Goal: Task Accomplishment & Management: Complete application form

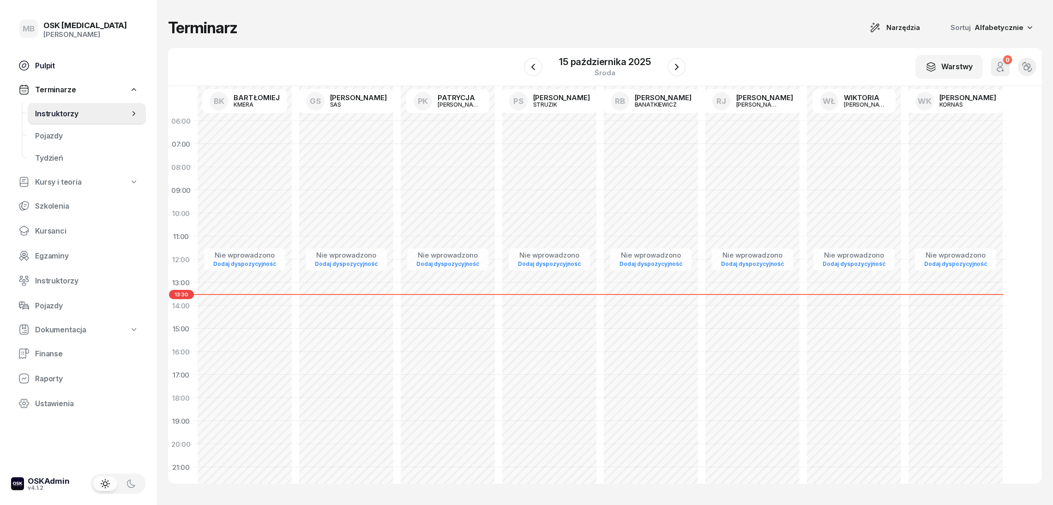
drag, startPoint x: 60, startPoint y: 64, endPoint x: 82, endPoint y: 76, distance: 25.2
click at [60, 64] on span "Pulpit" at bounding box center [86, 65] width 103 height 9
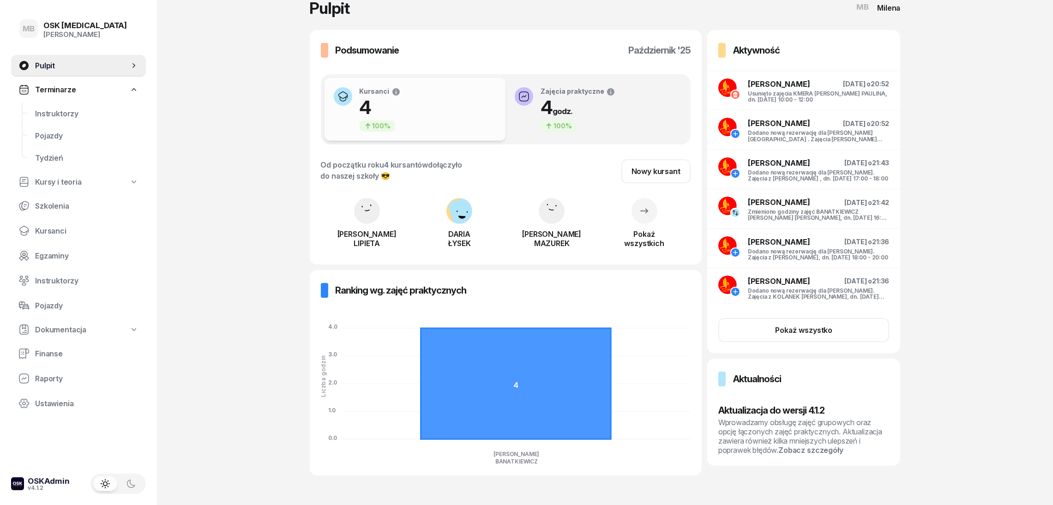
scroll to position [32, 0]
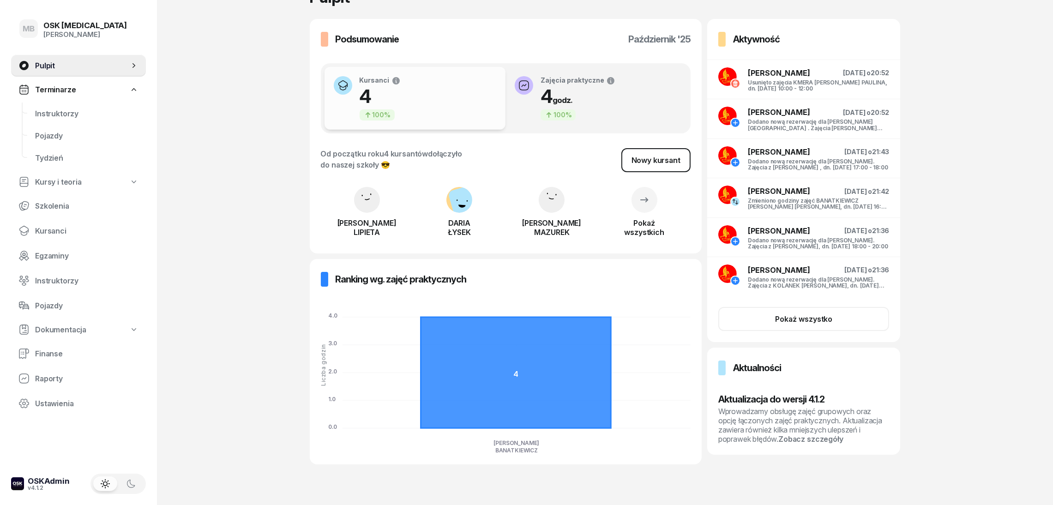
click at [653, 158] on div "Nowy kursant" at bounding box center [656, 160] width 49 height 9
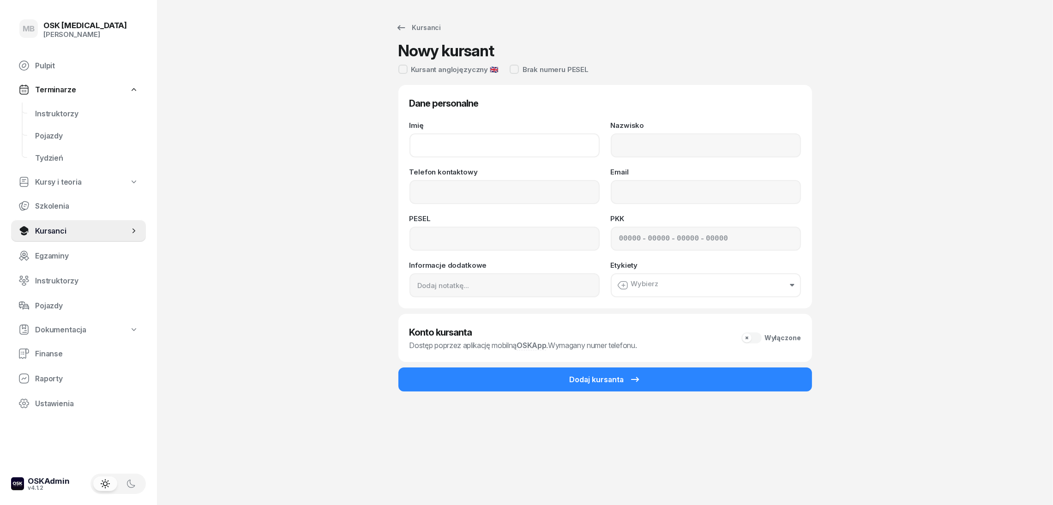
click at [464, 146] on input "Imię" at bounding box center [505, 145] width 190 height 24
type input "Emilia"
type input "Kociubińśka"
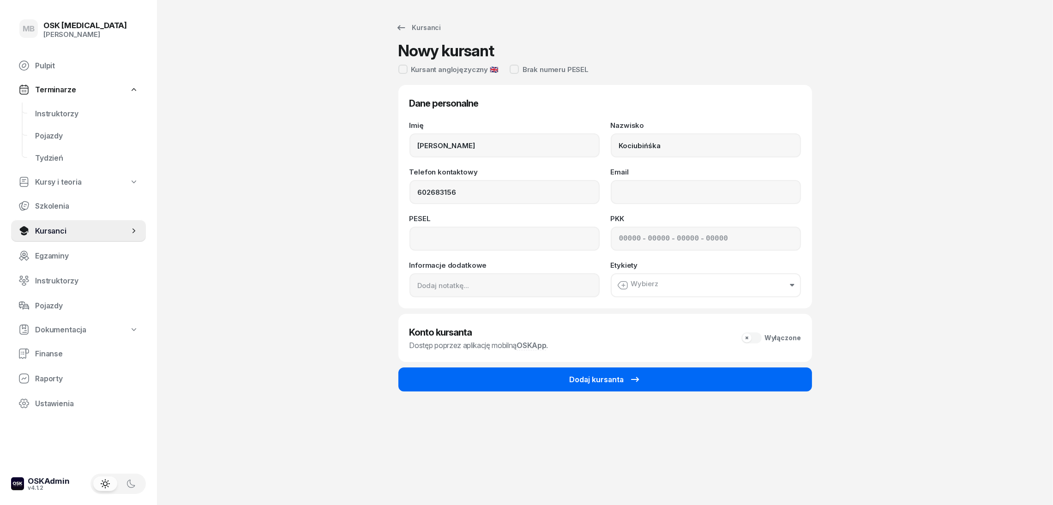
type input "602 683 156"
click at [552, 386] on button "Dodaj kursanta" at bounding box center [606, 380] width 414 height 24
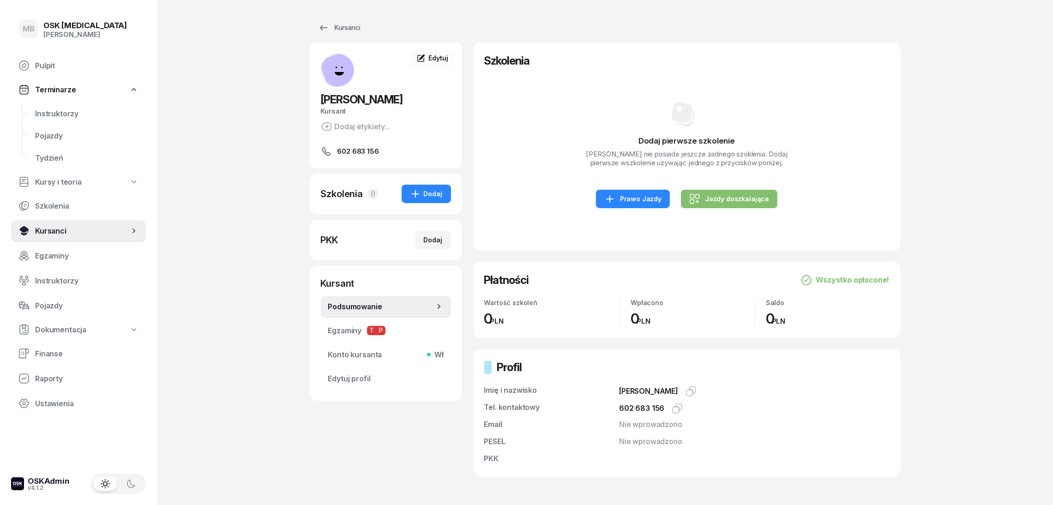
click at [107, 232] on span "Kursanci" at bounding box center [82, 231] width 94 height 9
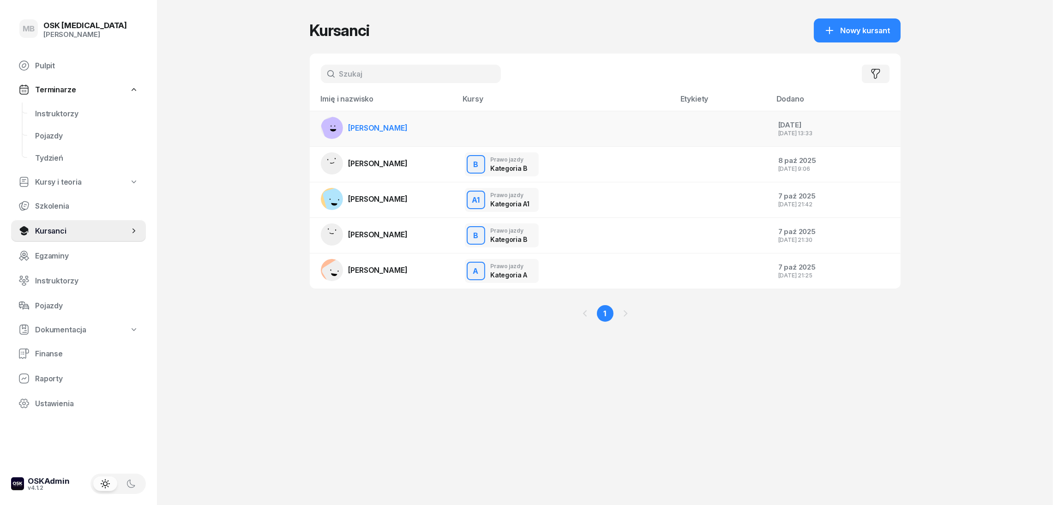
click at [408, 125] on span "[PERSON_NAME]" at bounding box center [378, 127] width 59 height 9
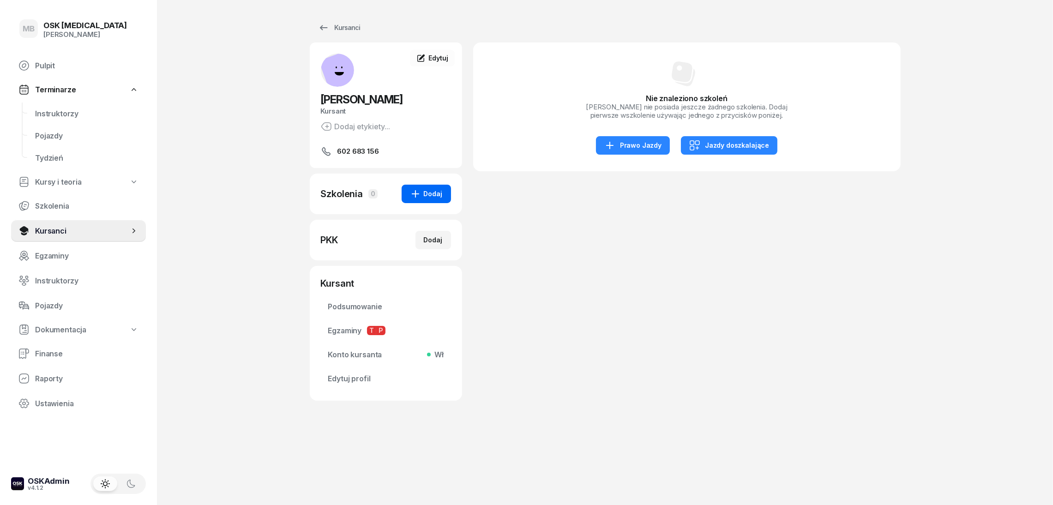
click at [420, 195] on icon "button" at bounding box center [415, 193] width 11 height 11
click at [513, 188] on div "Prawo Jazdy" at bounding box center [496, 189] width 63 height 9
click at [348, 90] on div "Emilia Kociubińśka Kursant Dodaj etykiety... 602 683 156" at bounding box center [386, 105] width 152 height 103
click at [103, 229] on span "Kursanci" at bounding box center [82, 231] width 94 height 9
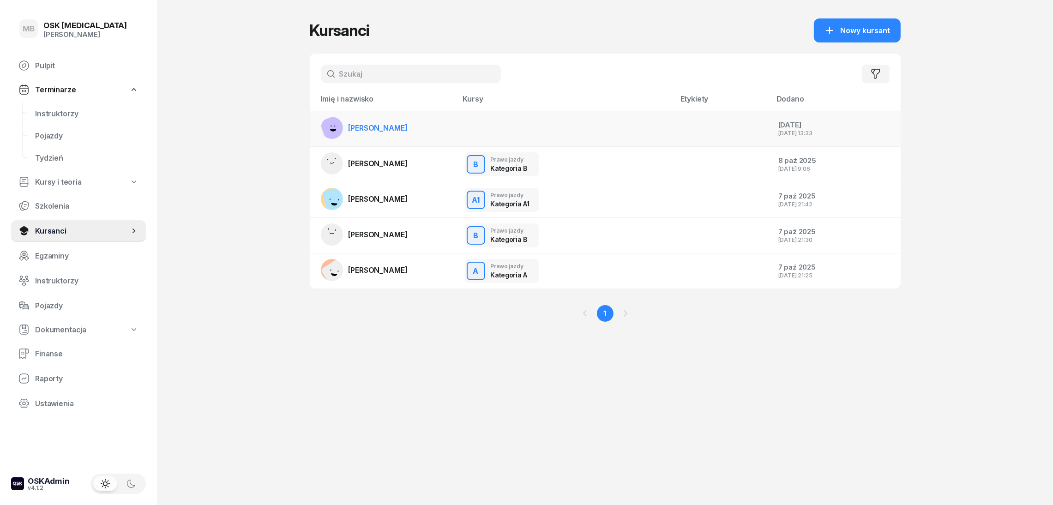
click at [384, 121] on link "[PERSON_NAME]" at bounding box center [364, 128] width 87 height 22
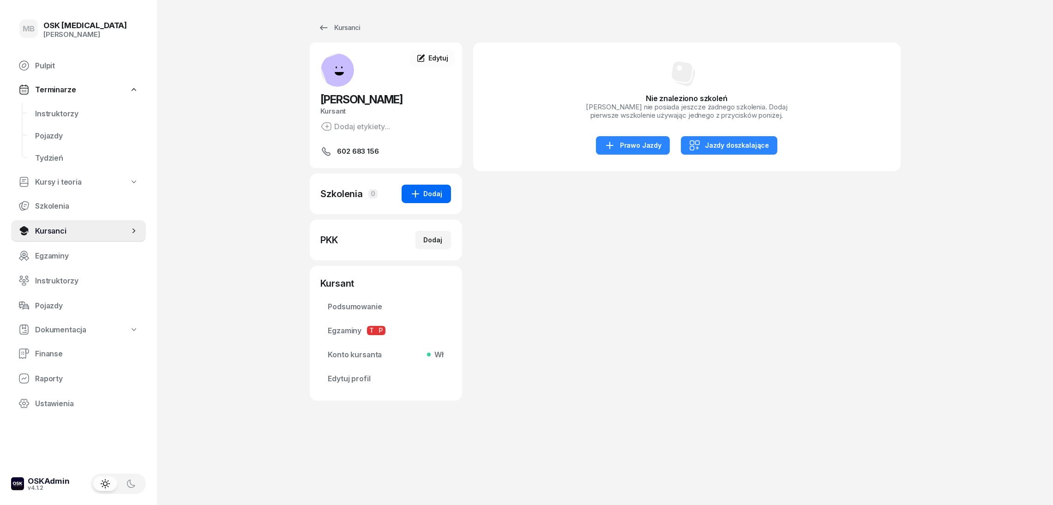
click at [430, 202] on button "Dodaj" at bounding box center [426, 194] width 49 height 18
click at [492, 192] on div "Prawo Jazdy" at bounding box center [496, 189] width 63 height 9
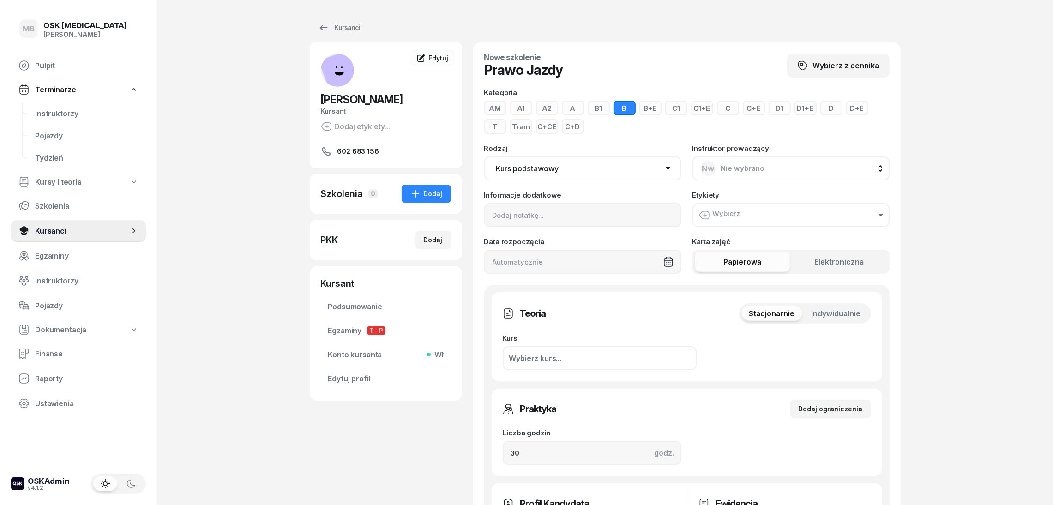
click at [620, 108] on button "B" at bounding box center [625, 108] width 22 height 15
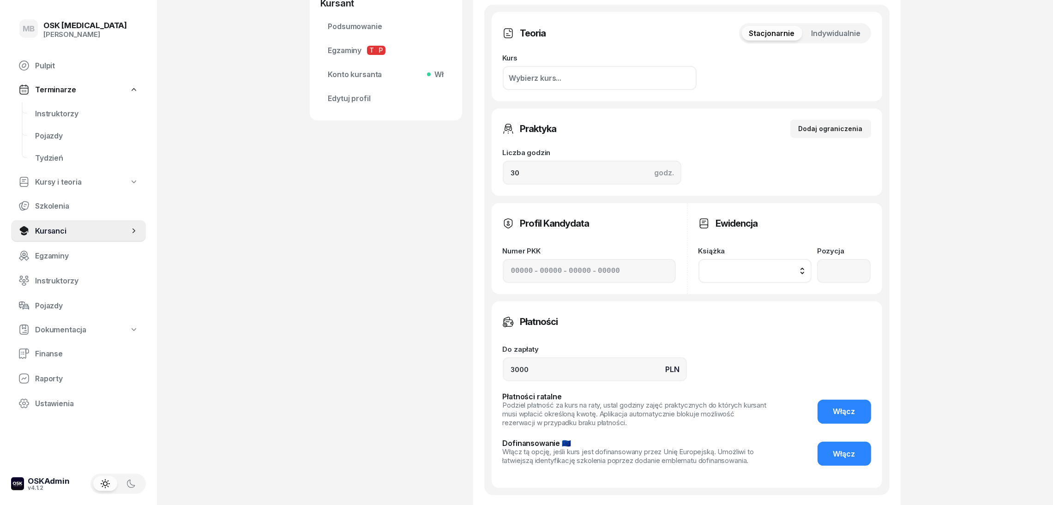
scroll to position [346, 0]
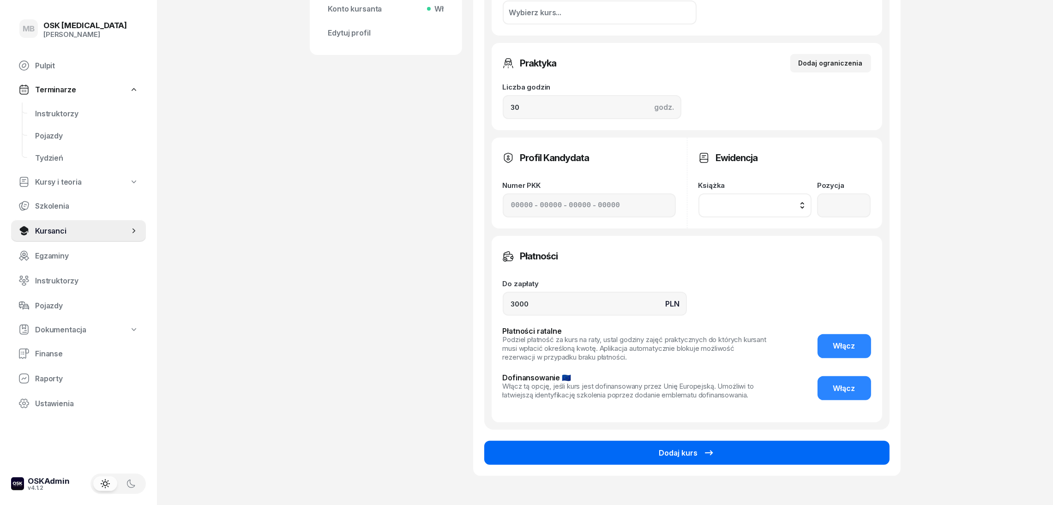
click at [750, 455] on button "Dodaj kurs" at bounding box center [686, 453] width 405 height 24
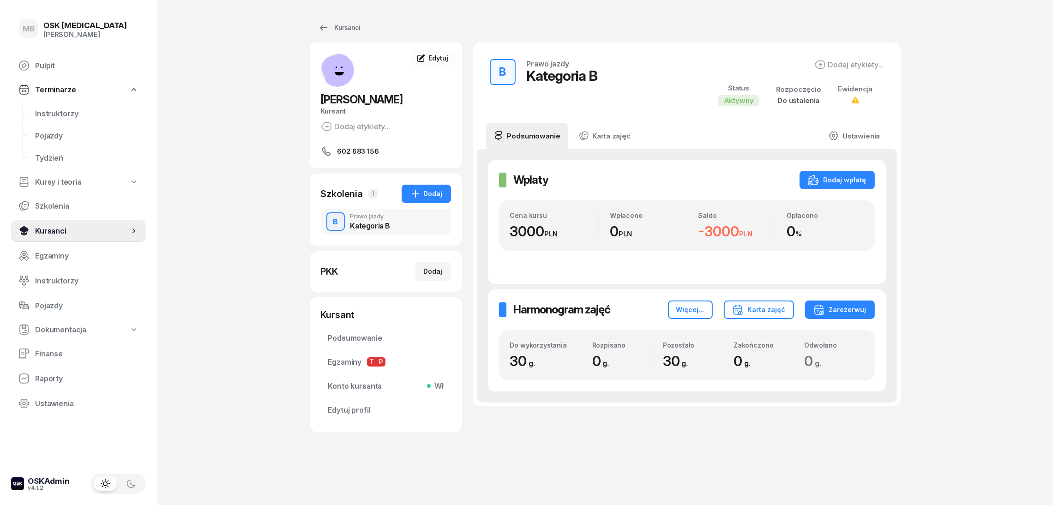
click at [57, 238] on link "Kursanci" at bounding box center [78, 231] width 135 height 22
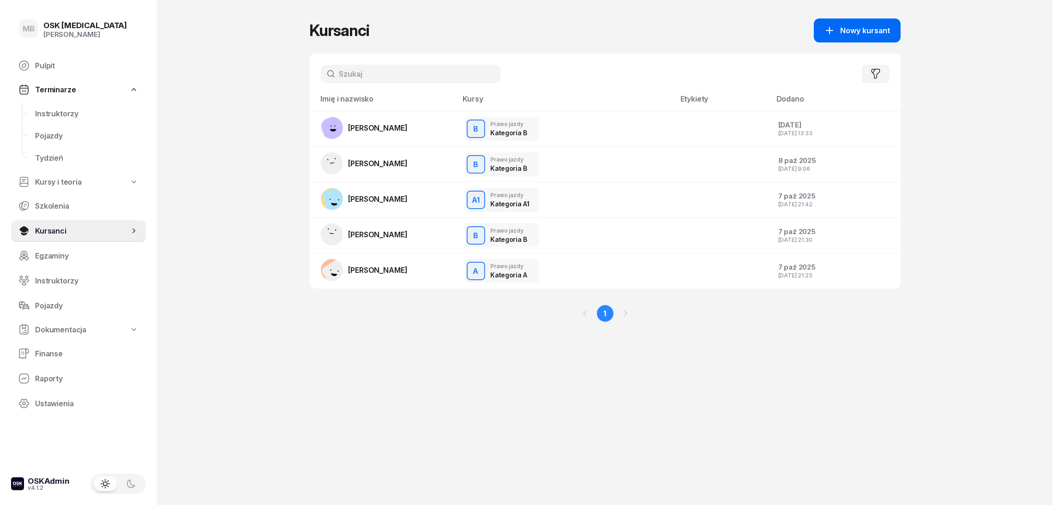
click at [844, 27] on span "Nowy kursant" at bounding box center [866, 30] width 50 height 9
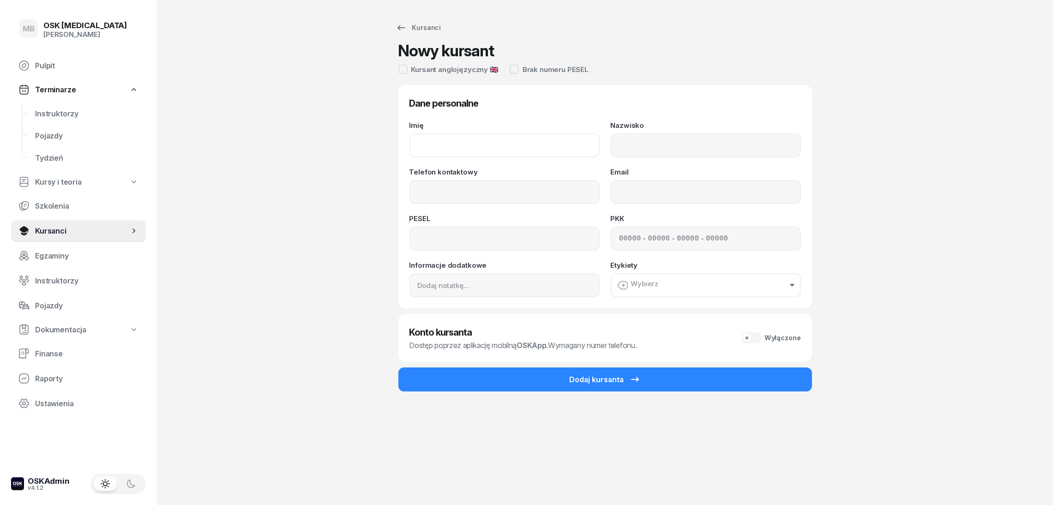
click at [473, 150] on input "Imię" at bounding box center [505, 145] width 190 height 24
type input "j"
type input "Jakub"
type input "Mastalerz"
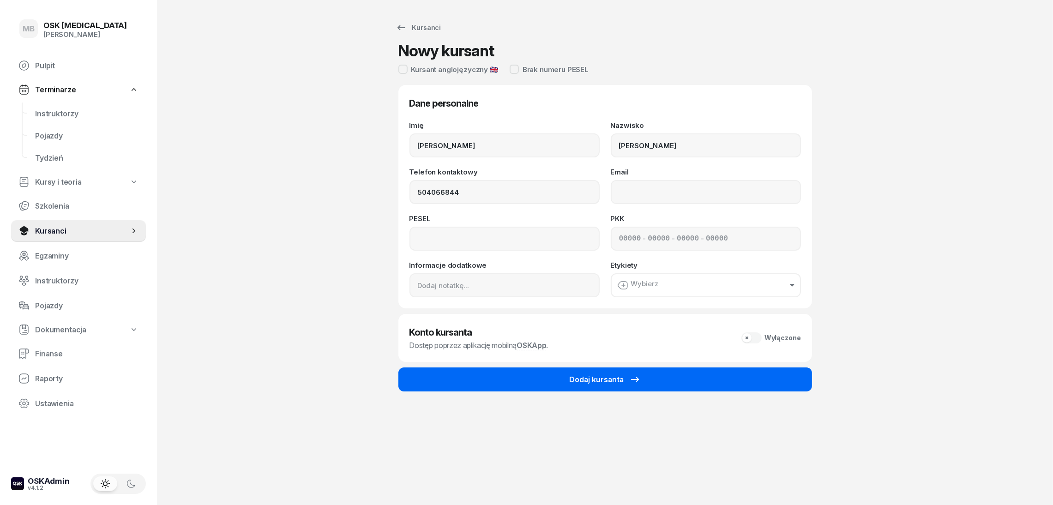
type input "504 066 844"
click at [536, 383] on button "Dodaj kursanta" at bounding box center [606, 380] width 414 height 24
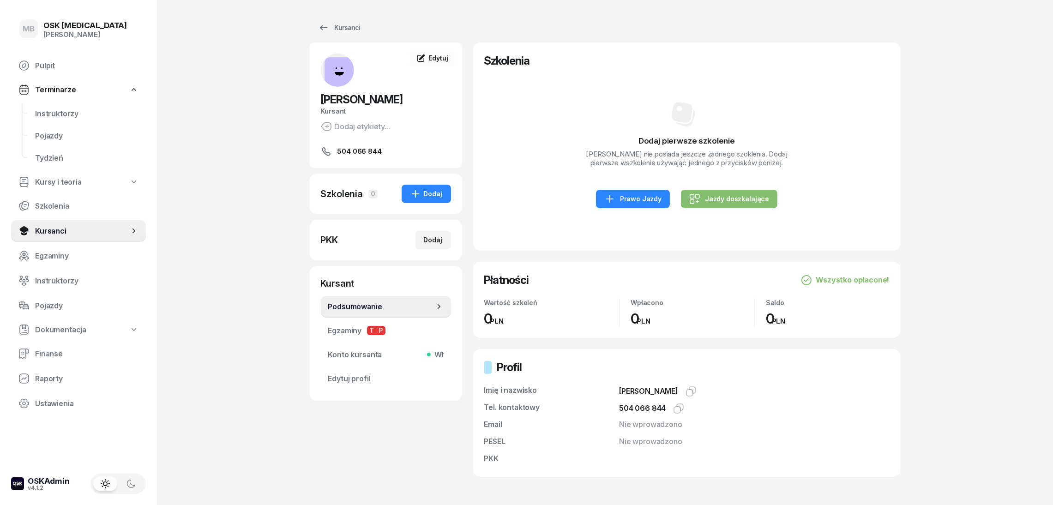
click at [426, 184] on div "Szkolenia 0 Dodaj" at bounding box center [386, 194] width 152 height 41
click at [425, 199] on div "Dodaj" at bounding box center [426, 193] width 33 height 11
click at [504, 195] on link "Prawo Jazdy" at bounding box center [520, 190] width 122 height 20
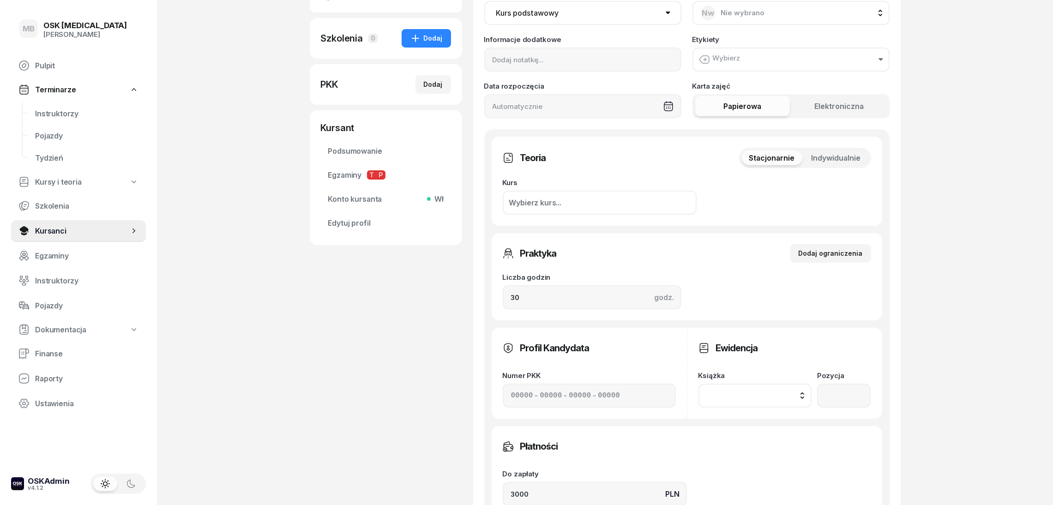
scroll to position [346, 0]
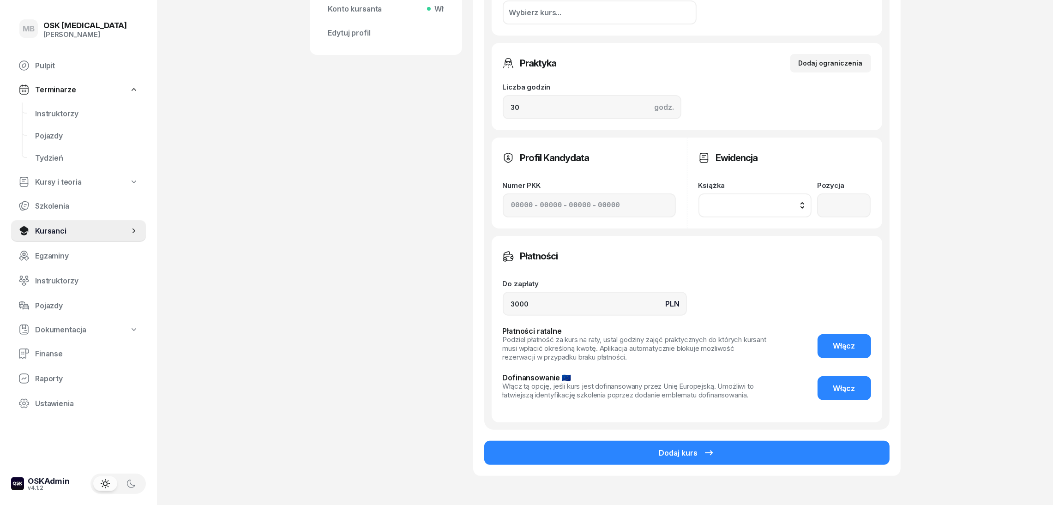
drag, startPoint x: 805, startPoint y: 453, endPoint x: 799, endPoint y: 442, distance: 12.6
click at [804, 452] on button "Dodaj kurs" at bounding box center [686, 453] width 405 height 24
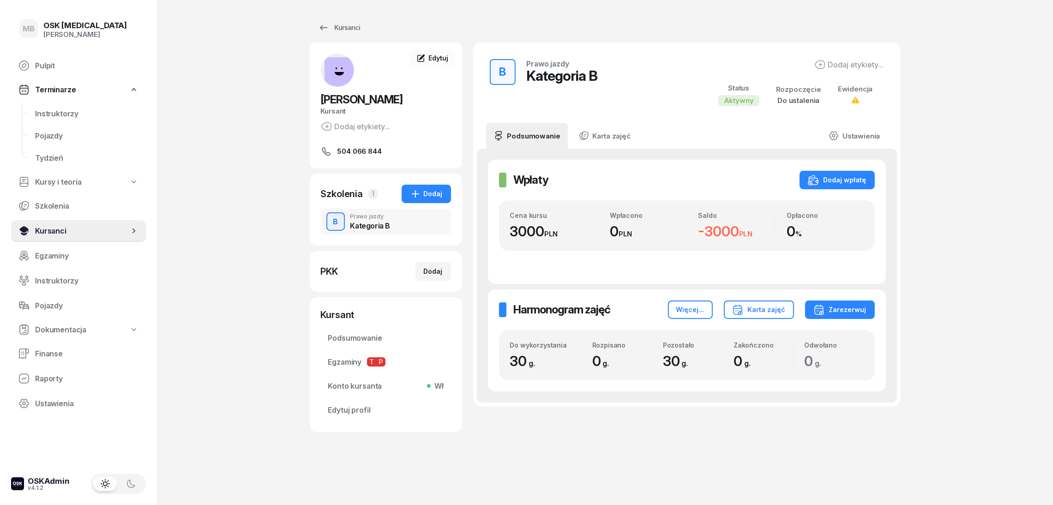
click at [74, 229] on span "Kursanci" at bounding box center [82, 231] width 94 height 9
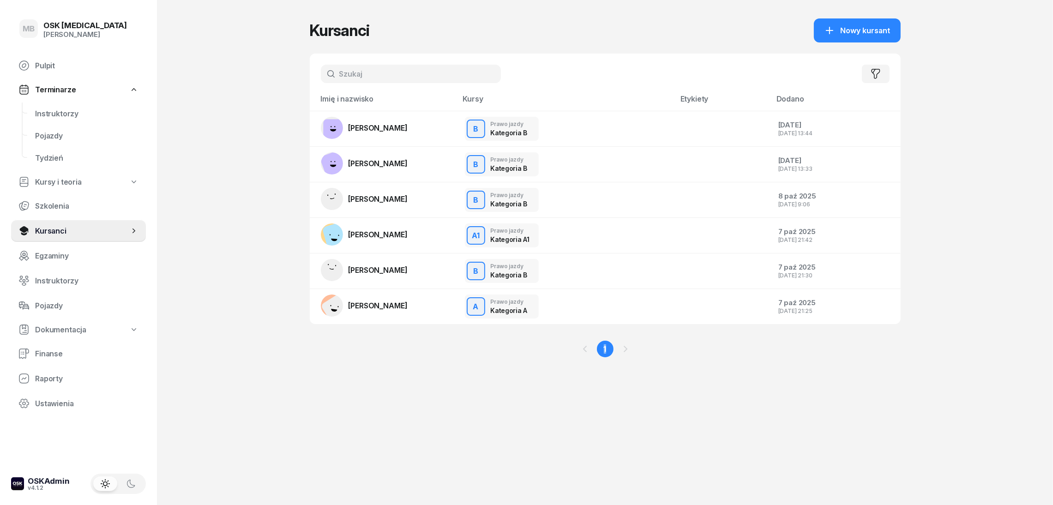
drag, startPoint x: 574, startPoint y: 394, endPoint x: 766, endPoint y: 410, distance: 191.8
click at [811, 422] on div "Kursanci Nowy kursant Filtruj Imię i nazwisko Kursy Etykiety Dodano [PERSON_NAM…" at bounding box center [605, 252] width 591 height 505
click at [841, 28] on span "Nowy kursant" at bounding box center [866, 30] width 50 height 9
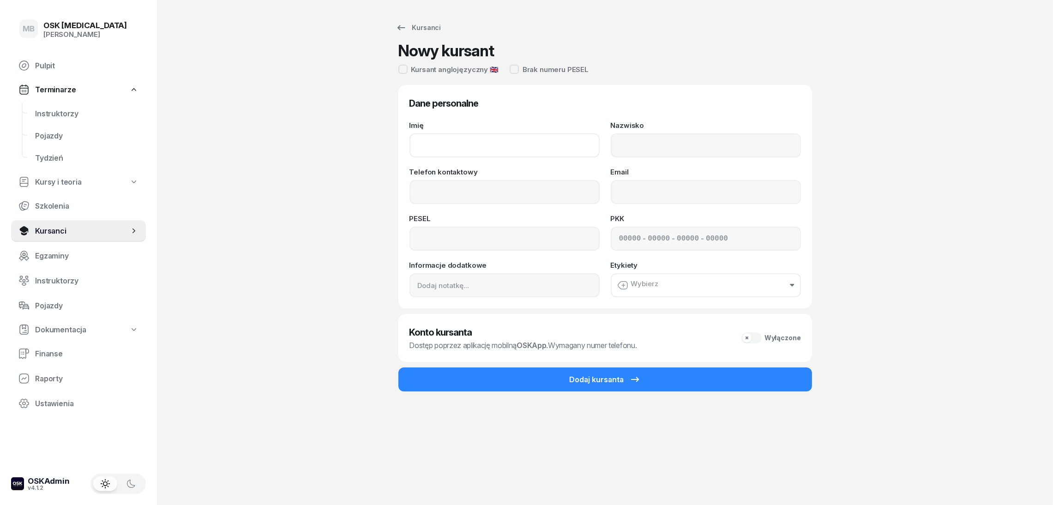
click at [477, 151] on input "Imię" at bounding box center [505, 145] width 190 height 24
type input "[PERSON_NAME]"
type input "j"
type input "[PERSON_NAME]"
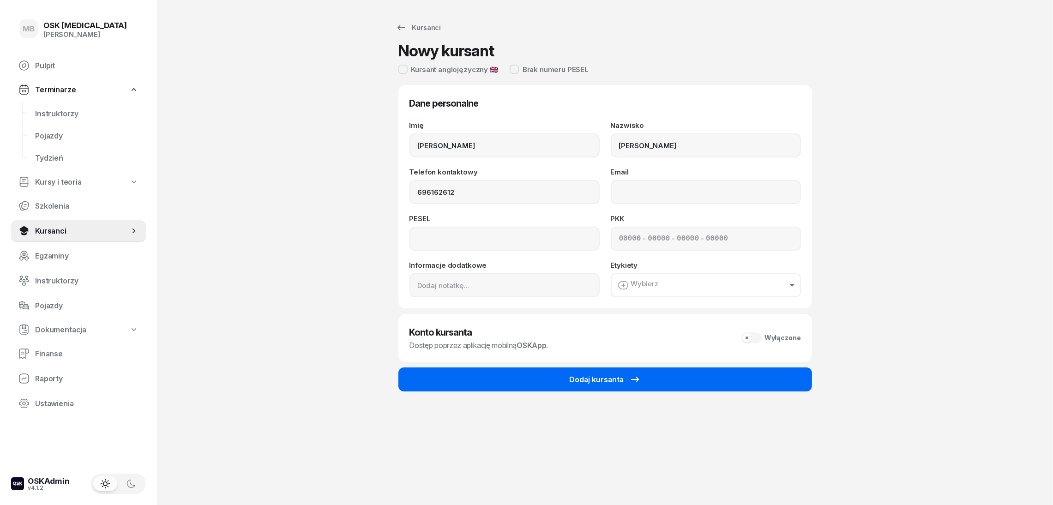
type input "696 162 612"
click at [598, 379] on div "Dodaj kursanta" at bounding box center [605, 379] width 71 height 11
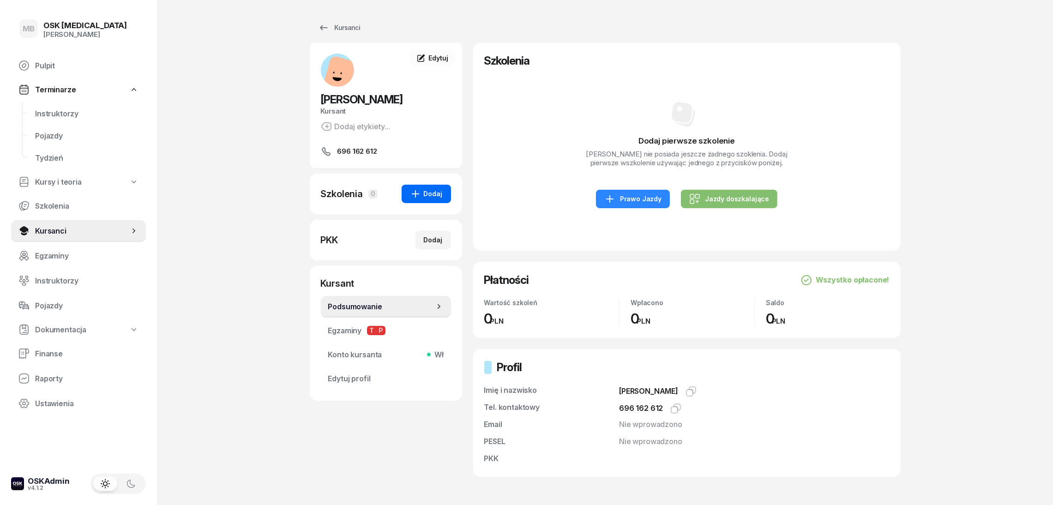
click at [419, 200] on button "Dodaj" at bounding box center [426, 194] width 49 height 18
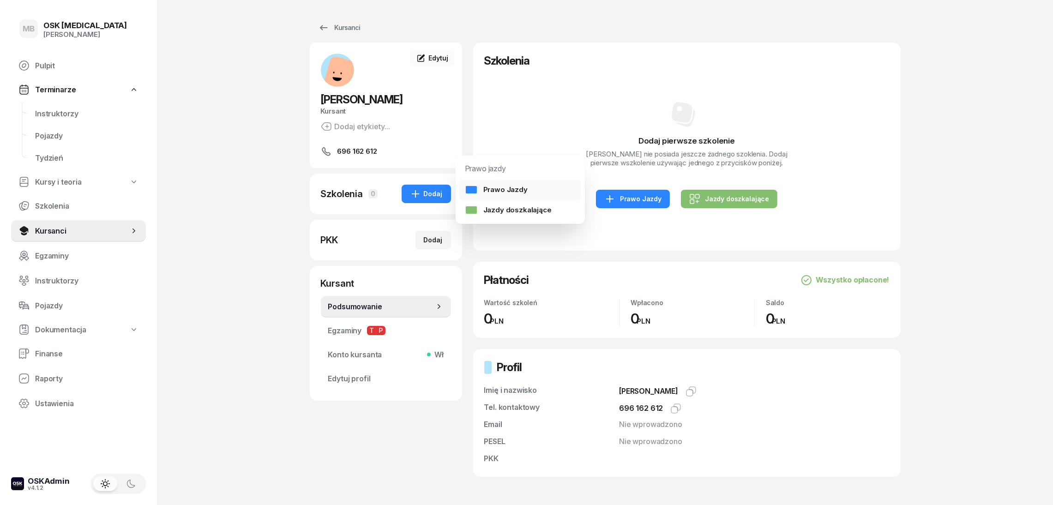
click at [529, 185] on link "Prawo Jazdy" at bounding box center [520, 190] width 122 height 20
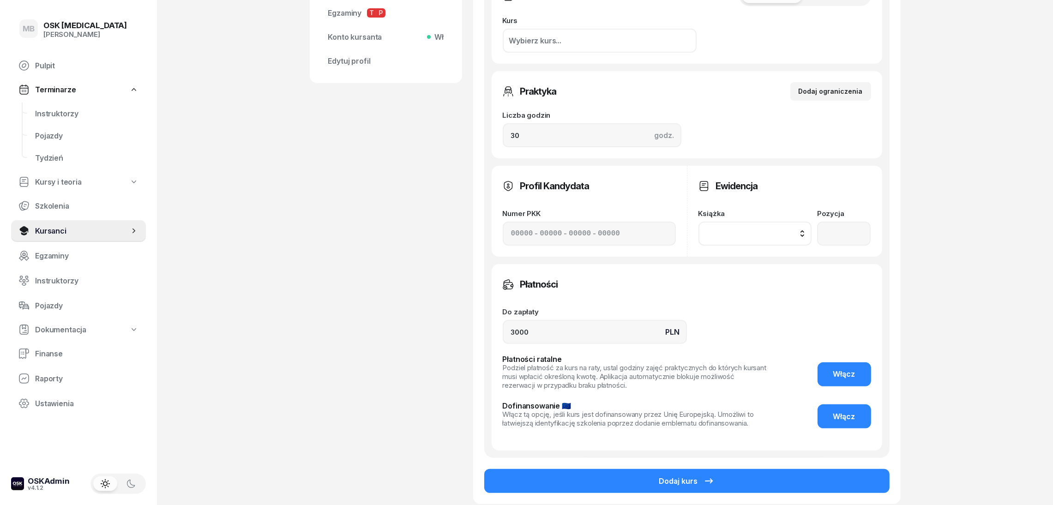
scroll to position [401, 0]
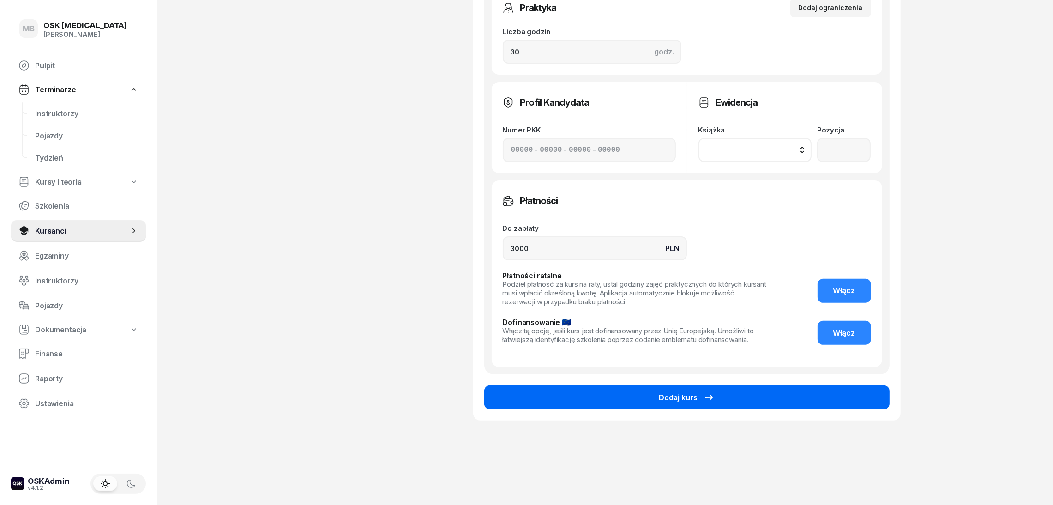
click at [850, 403] on button "Dodaj kurs" at bounding box center [686, 398] width 405 height 24
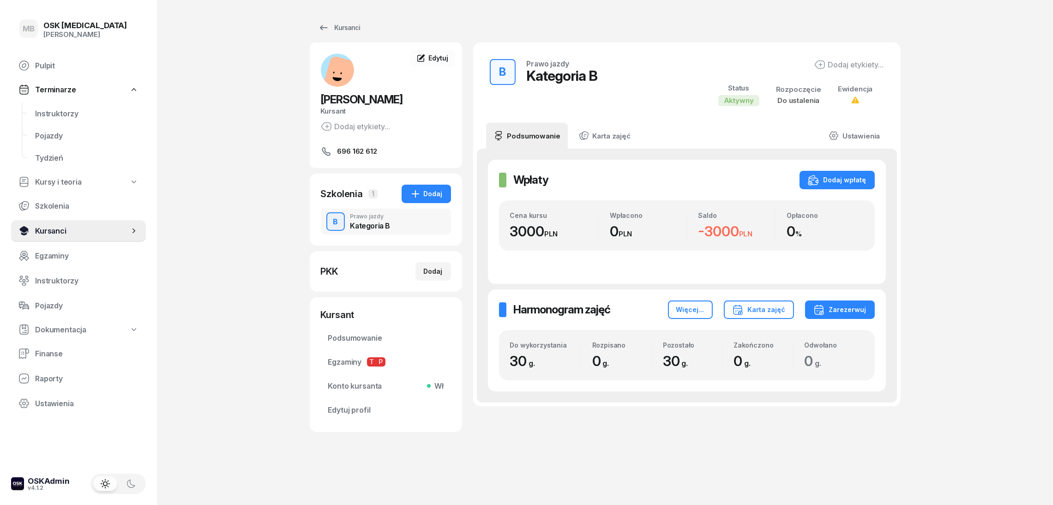
click at [43, 234] on span "Kursanci" at bounding box center [82, 231] width 94 height 9
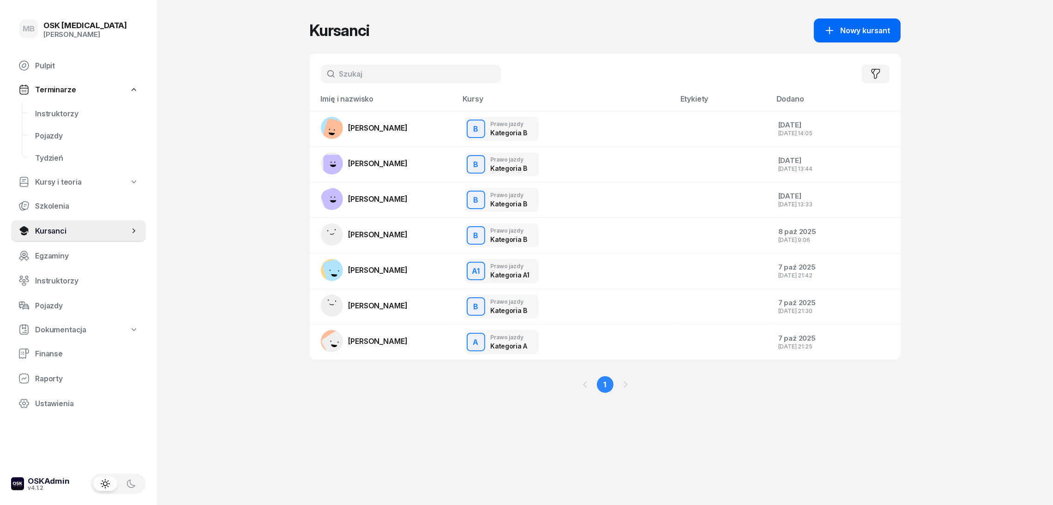
click at [833, 28] on icon "button" at bounding box center [829, 30] width 11 height 11
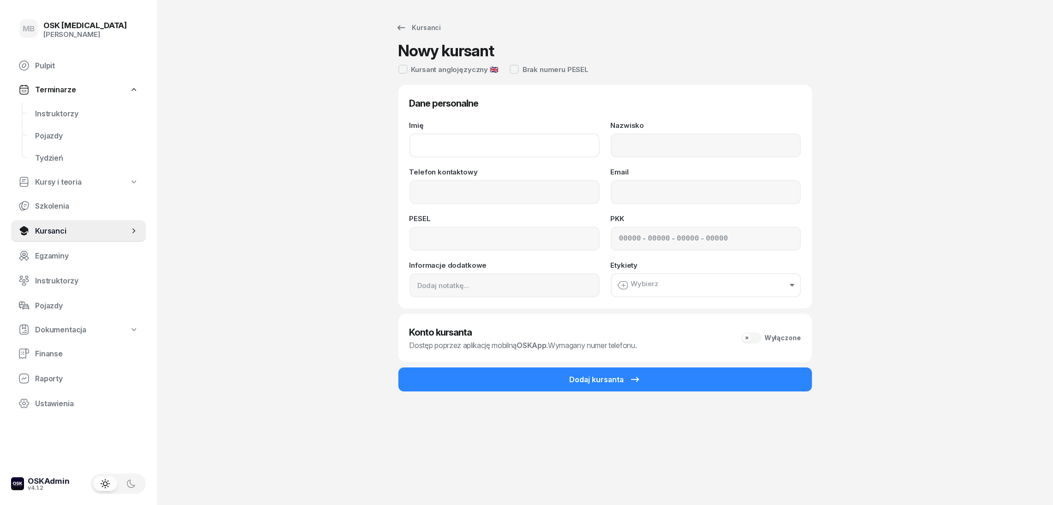
click at [542, 144] on input "Imię" at bounding box center [505, 145] width 190 height 24
type input "m"
type input "[PERSON_NAME]"
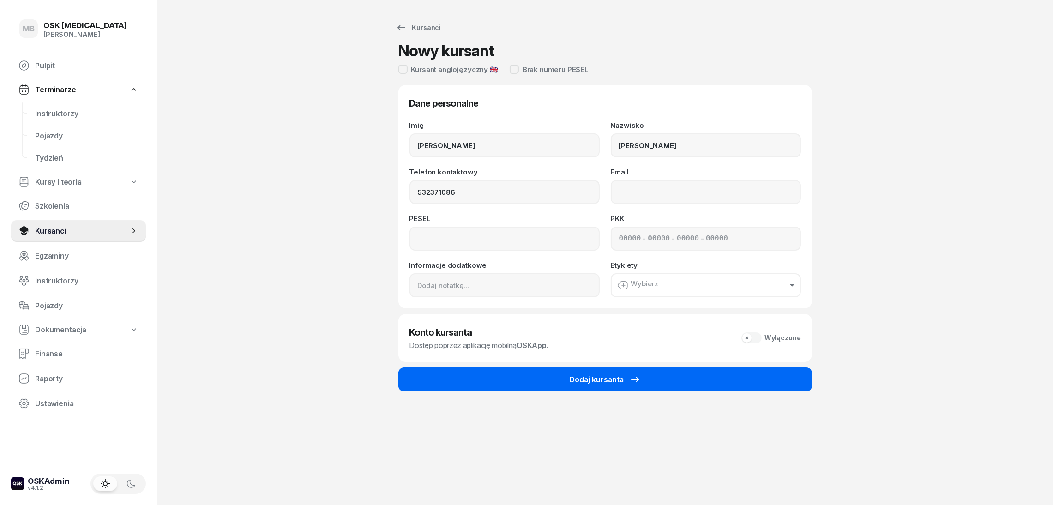
type input "532 371 086"
click at [612, 381] on div "Dodaj kursanta" at bounding box center [605, 379] width 71 height 11
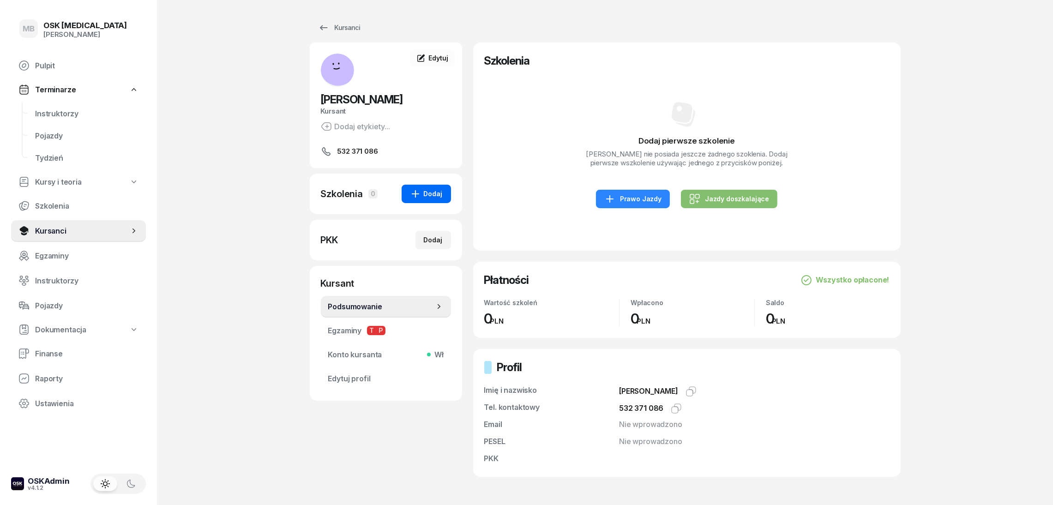
click at [422, 202] on button "Dodaj" at bounding box center [426, 194] width 49 height 18
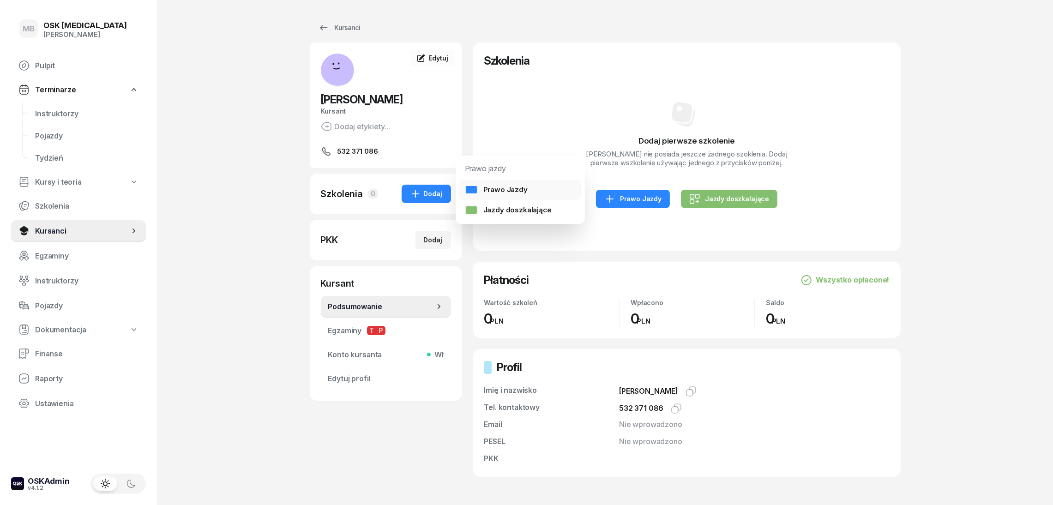
click at [490, 186] on div "Prawo Jazdy" at bounding box center [496, 189] width 63 height 9
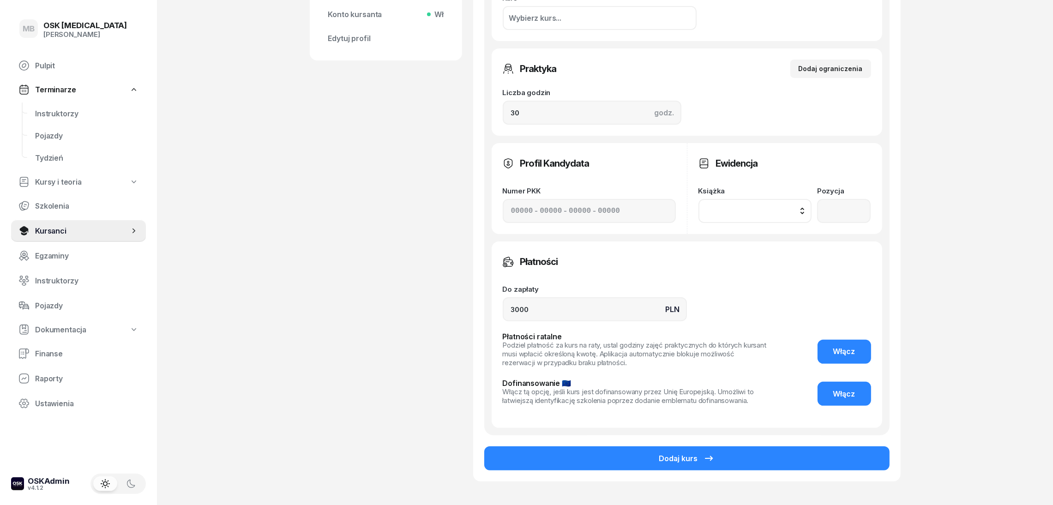
scroll to position [401, 0]
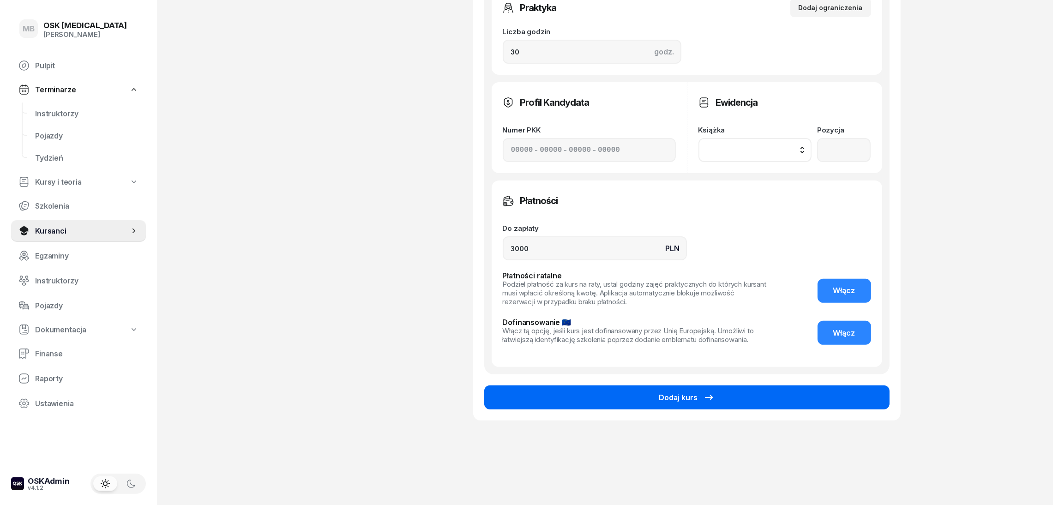
click at [743, 394] on button "Dodaj kurs" at bounding box center [686, 398] width 405 height 24
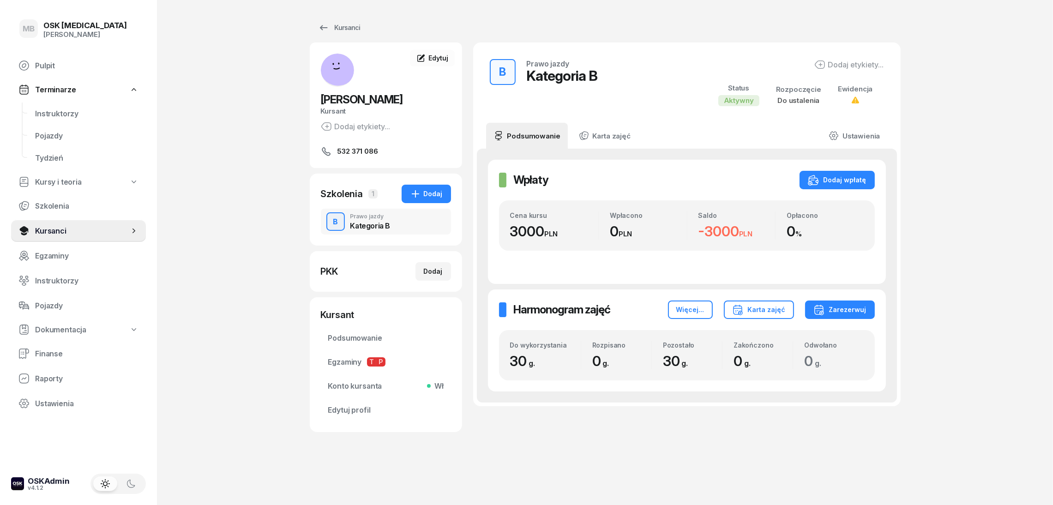
click at [419, 173] on div "[PERSON_NAME] Dodaj etykiety... 532 371 086 MJ [PERSON_NAME] Kursant Edytuj Szk…" at bounding box center [386, 238] width 152 height 392
click at [423, 187] on button "Dodaj" at bounding box center [426, 194] width 49 height 18
click at [35, 228] on span "Kursanci" at bounding box center [82, 231] width 94 height 9
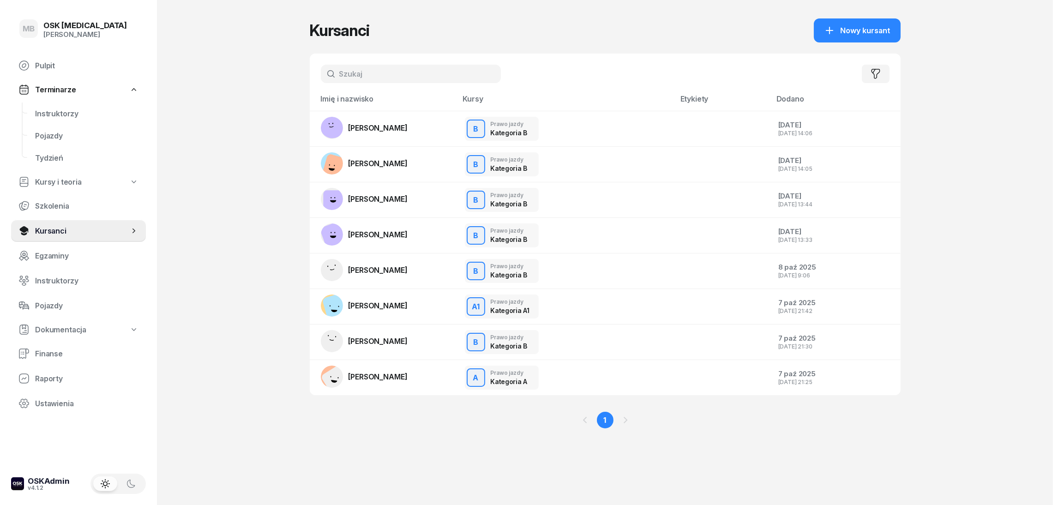
click at [812, 40] on div "Kursanci Nowy kursant" at bounding box center [605, 30] width 591 height 24
click at [853, 29] on span "Nowy kursant" at bounding box center [866, 30] width 50 height 9
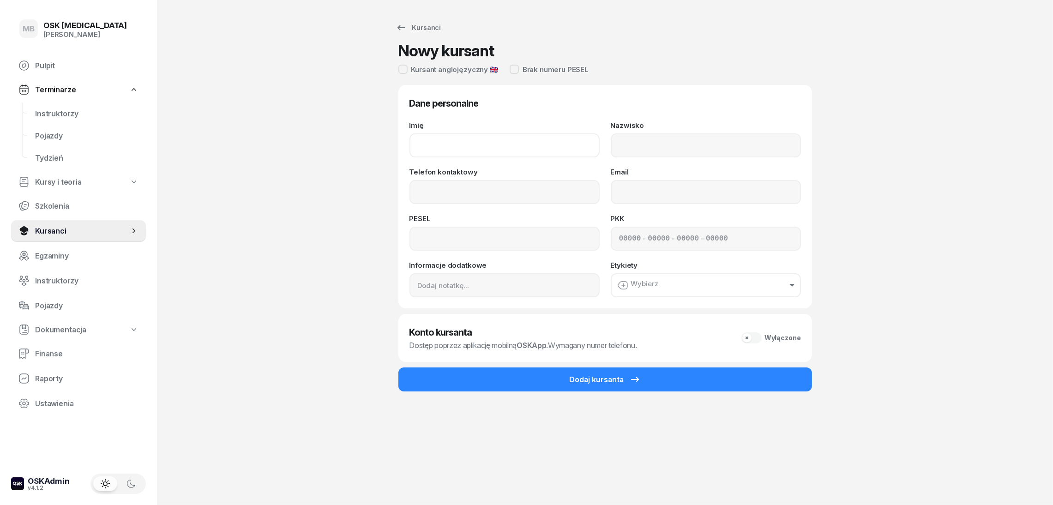
click at [531, 134] on input "Imię" at bounding box center [505, 145] width 190 height 24
type input "b"
type input "Bianka"
type input "Chyska"
click at [546, 195] on input "Telefon kontaktowy" at bounding box center [505, 192] width 190 height 24
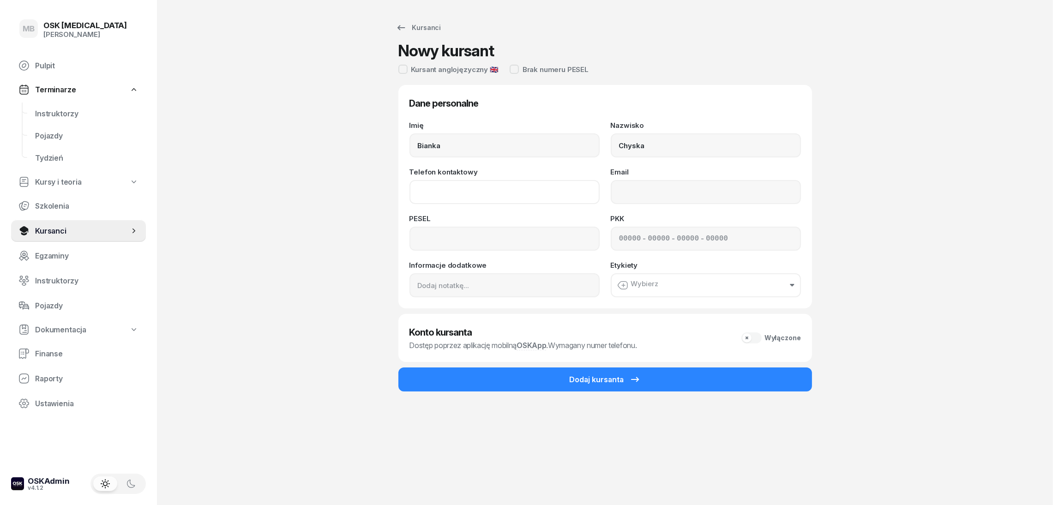
click at [539, 190] on input "Telefon kontaktowy" at bounding box center [505, 192] width 190 height 24
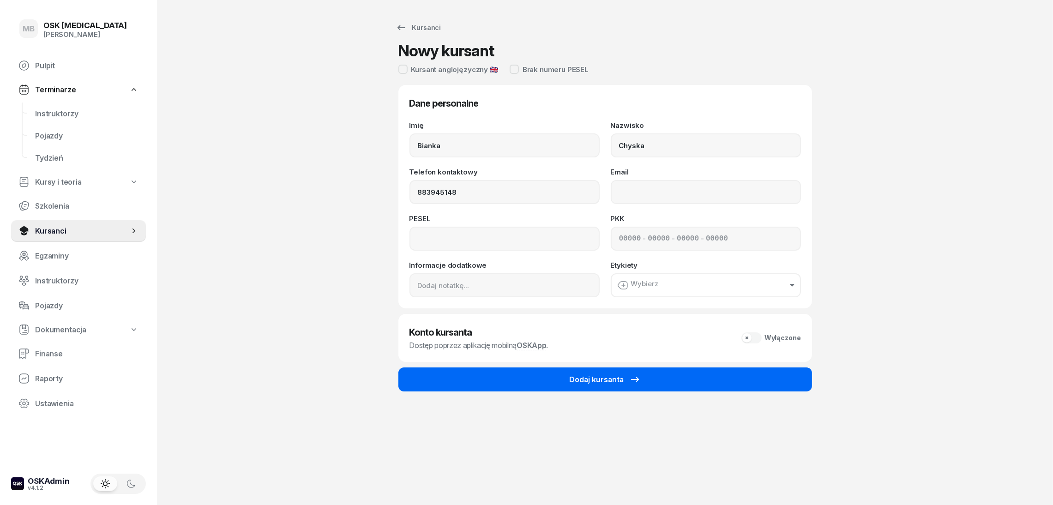
type input "883 945 148"
click at [580, 386] on button "Dodaj kursanta" at bounding box center [606, 380] width 414 height 24
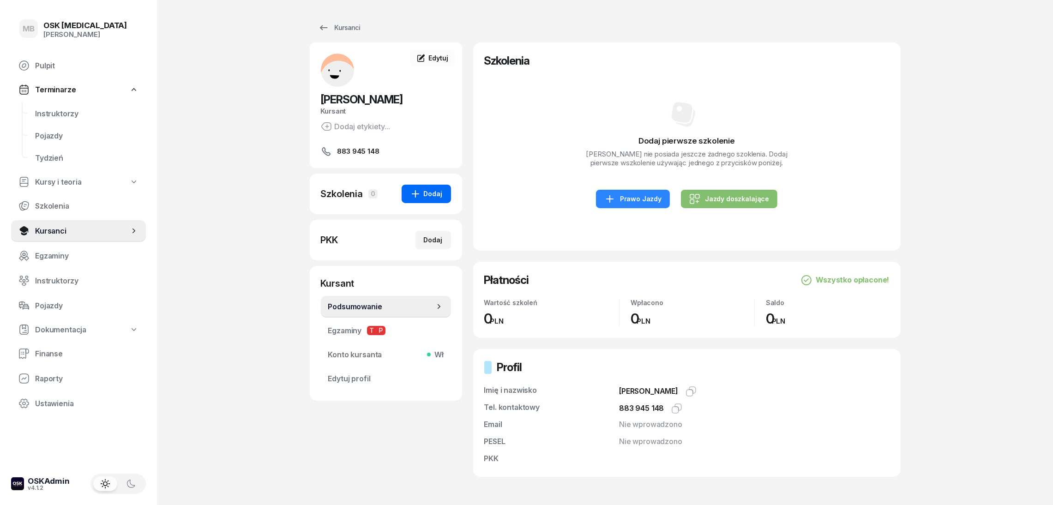
click at [441, 202] on button "Dodaj" at bounding box center [426, 194] width 49 height 18
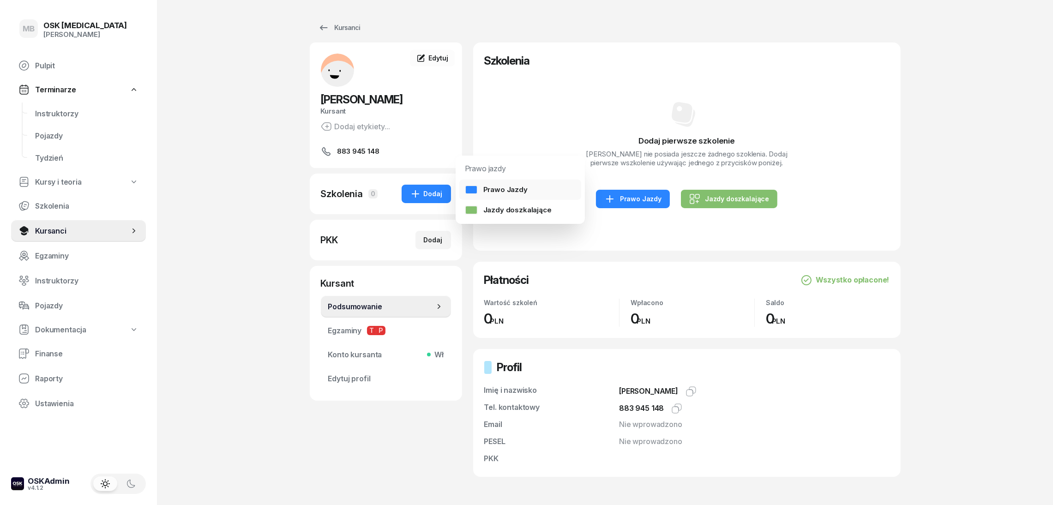
click at [497, 192] on div "Prawo Jazdy" at bounding box center [496, 189] width 63 height 9
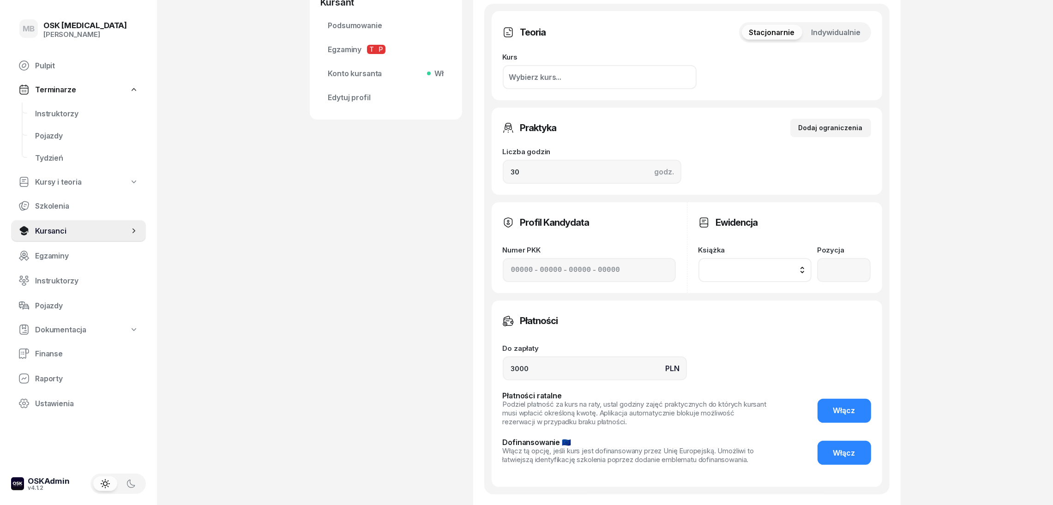
scroll to position [401, 0]
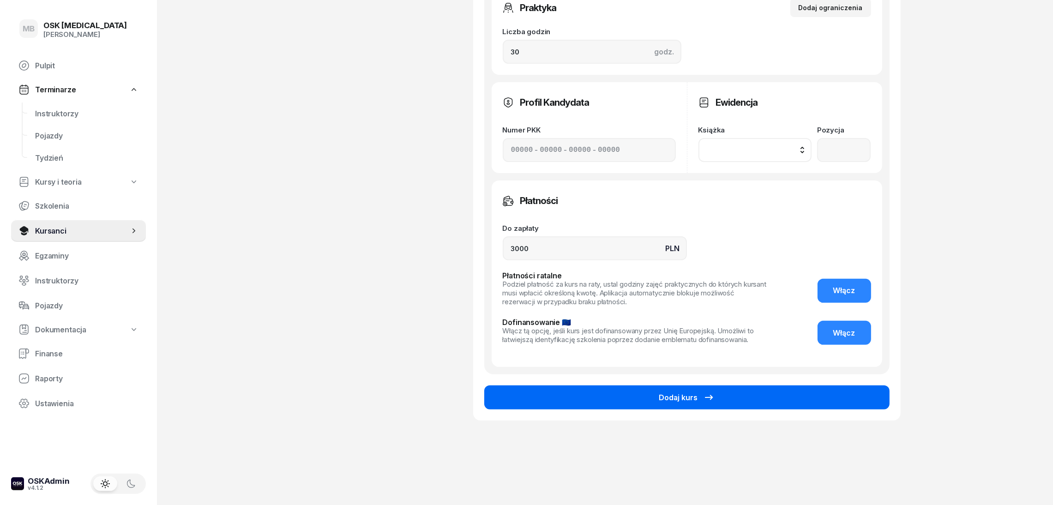
click at [834, 399] on button "Dodaj kurs" at bounding box center [686, 398] width 405 height 24
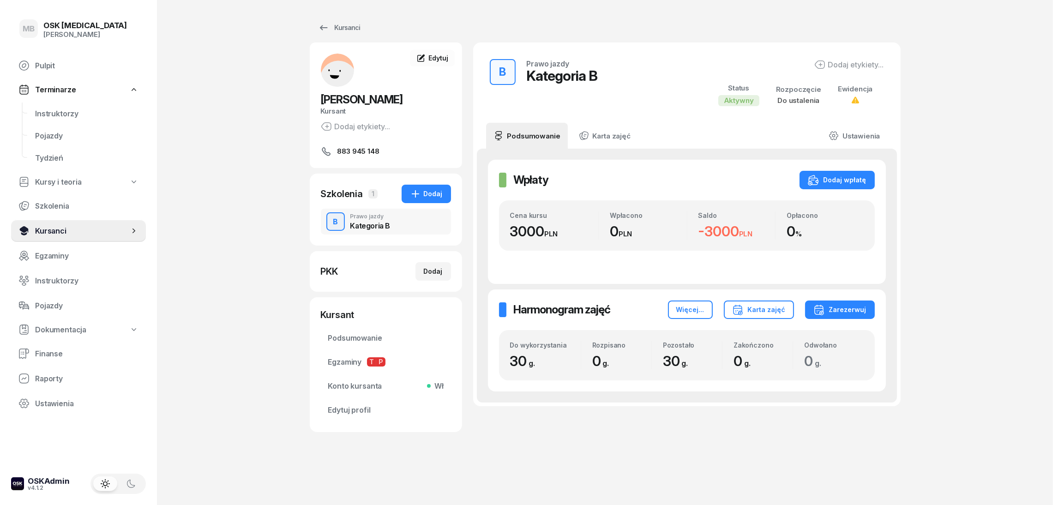
click at [103, 236] on link "Kursanci" at bounding box center [78, 231] width 135 height 22
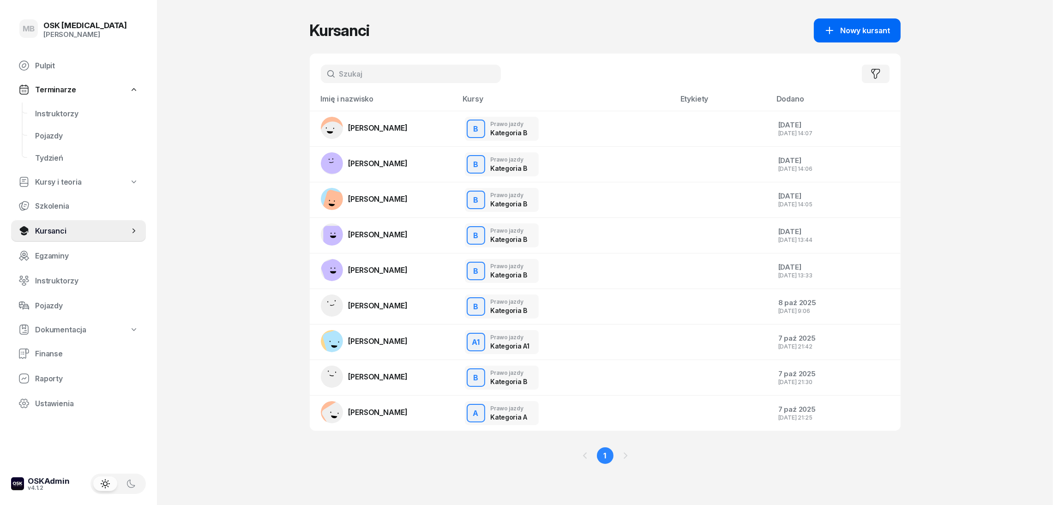
click at [834, 31] on icon "button" at bounding box center [829, 30] width 11 height 11
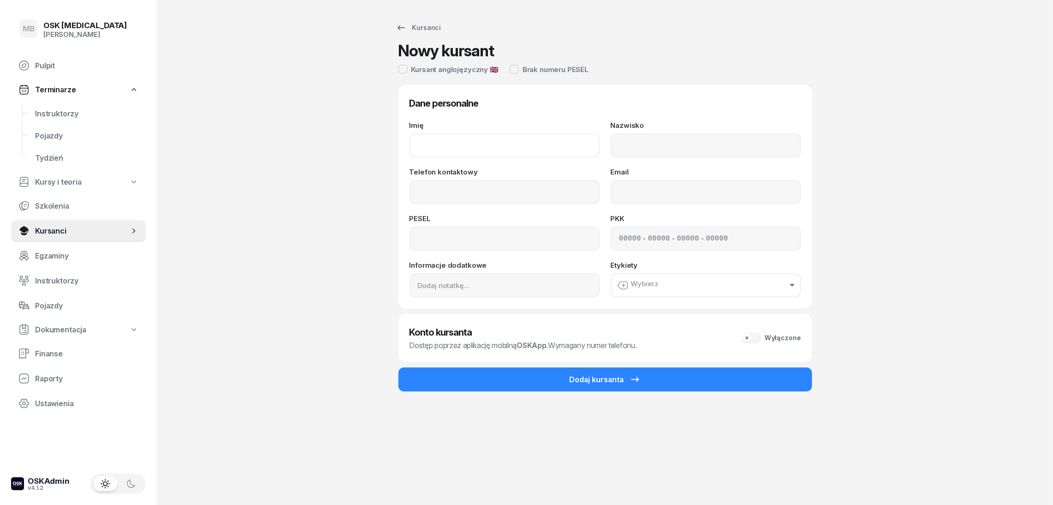
click at [443, 144] on input "Imię" at bounding box center [505, 145] width 190 height 24
type input "[PERSON_NAME]"
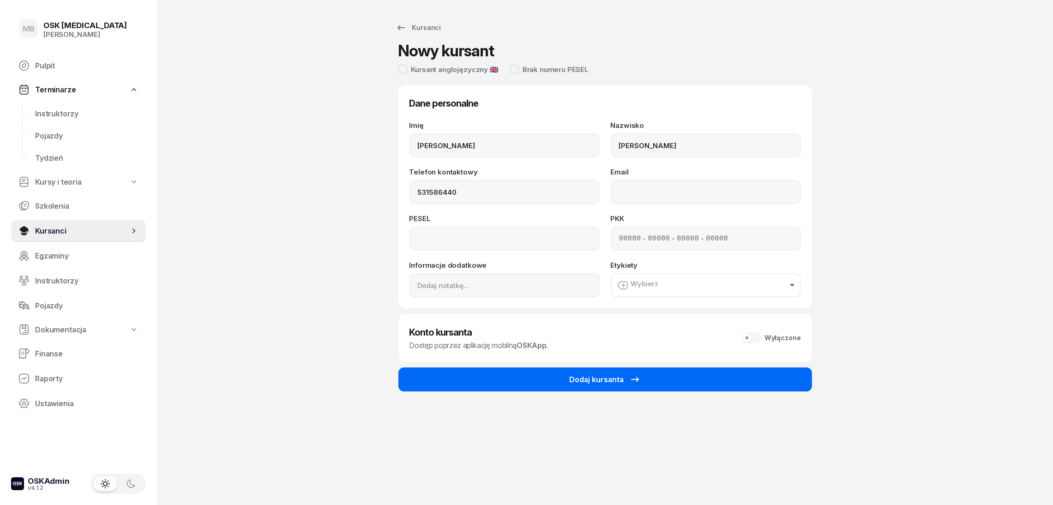
type input "531 586 440"
click at [505, 390] on button "Dodaj kursanta" at bounding box center [606, 380] width 414 height 24
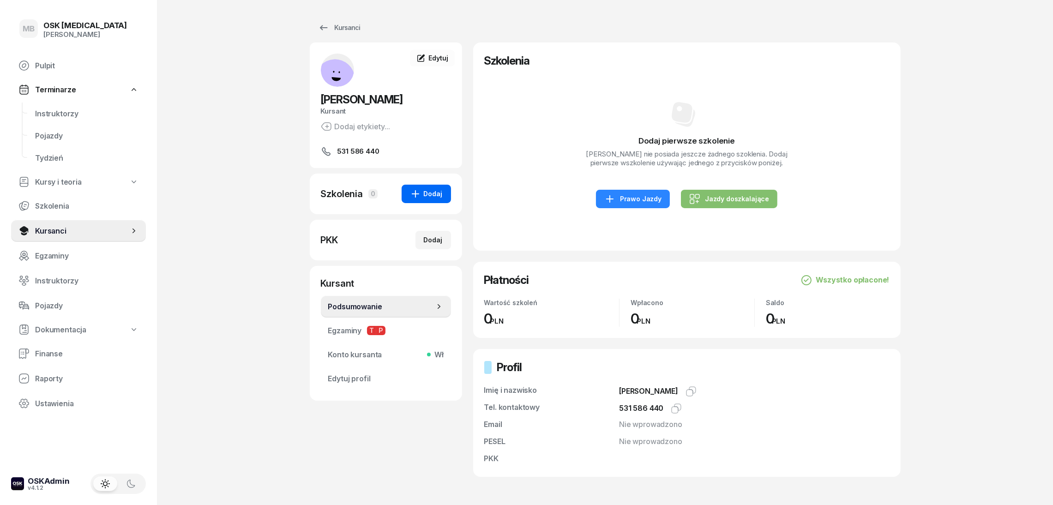
click at [439, 197] on div "Dodaj" at bounding box center [426, 193] width 33 height 11
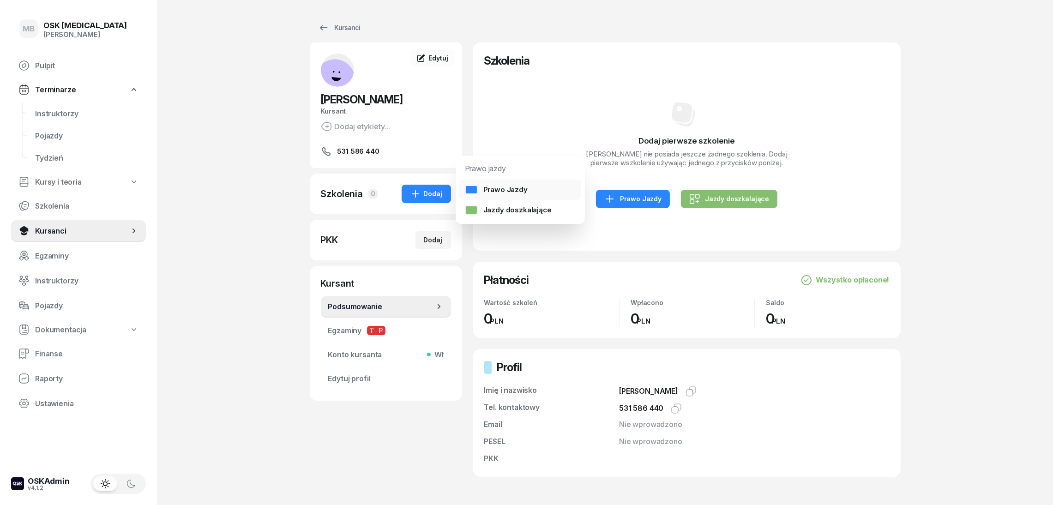
click at [493, 195] on link "Prawo Jazdy" at bounding box center [520, 190] width 122 height 20
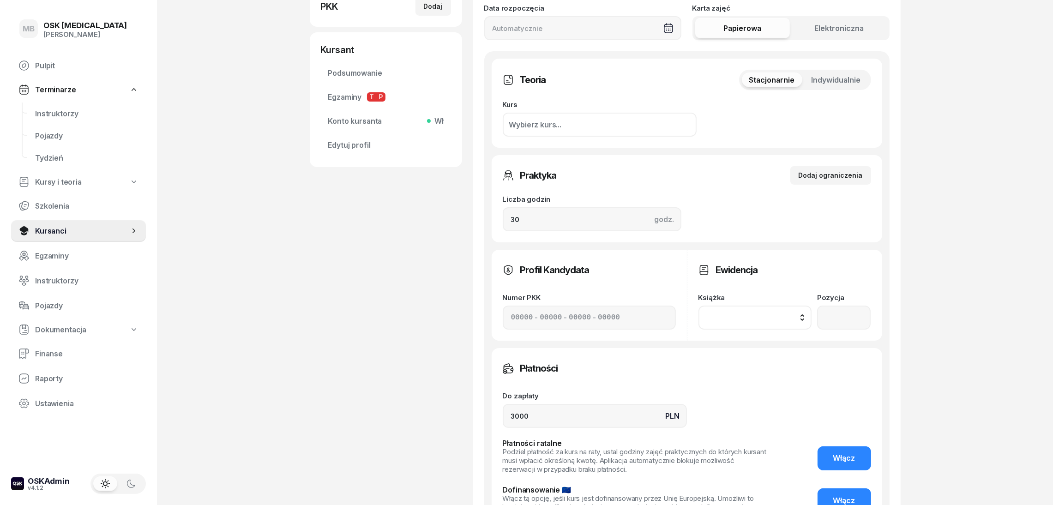
scroll to position [401, 0]
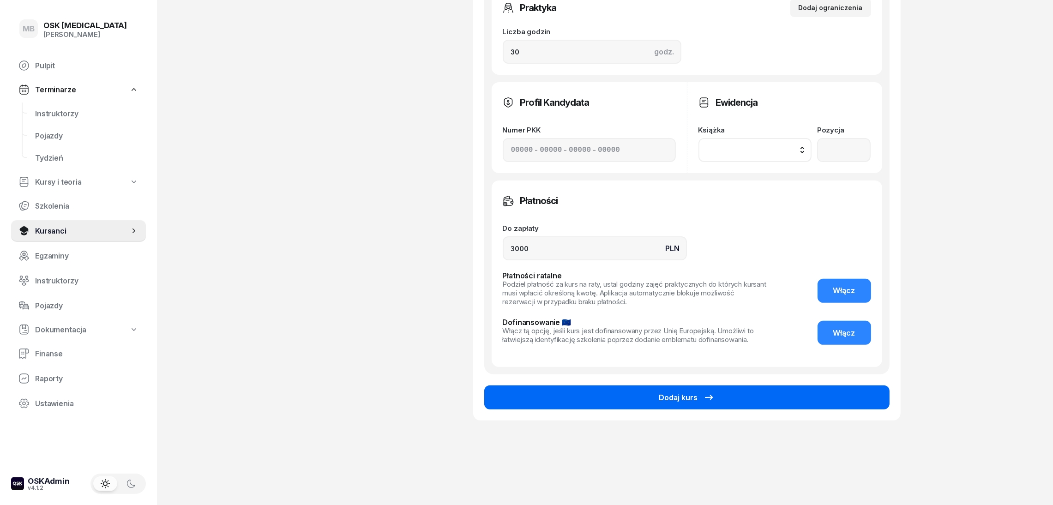
click at [735, 408] on button "Dodaj kurs" at bounding box center [686, 398] width 405 height 24
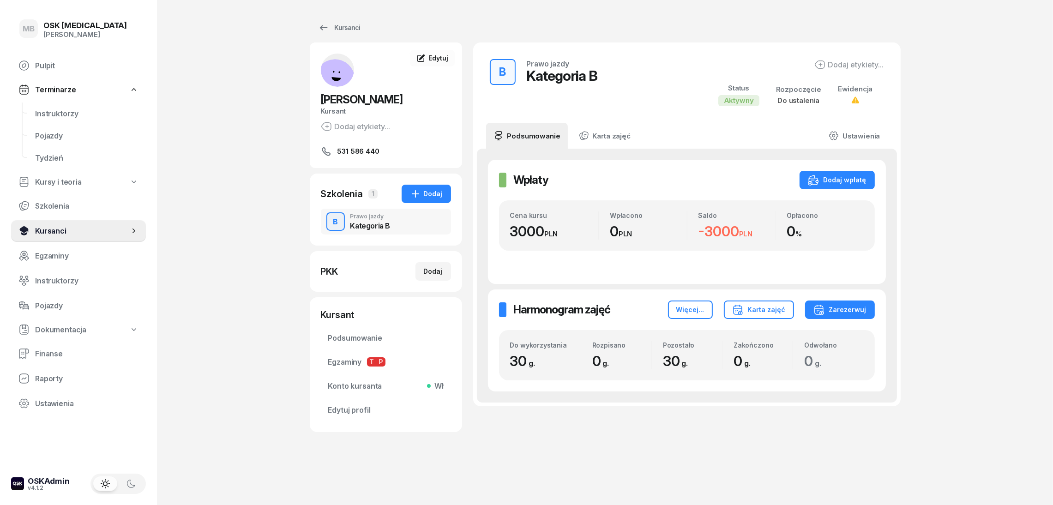
click at [63, 229] on span "Kursanci" at bounding box center [82, 231] width 94 height 9
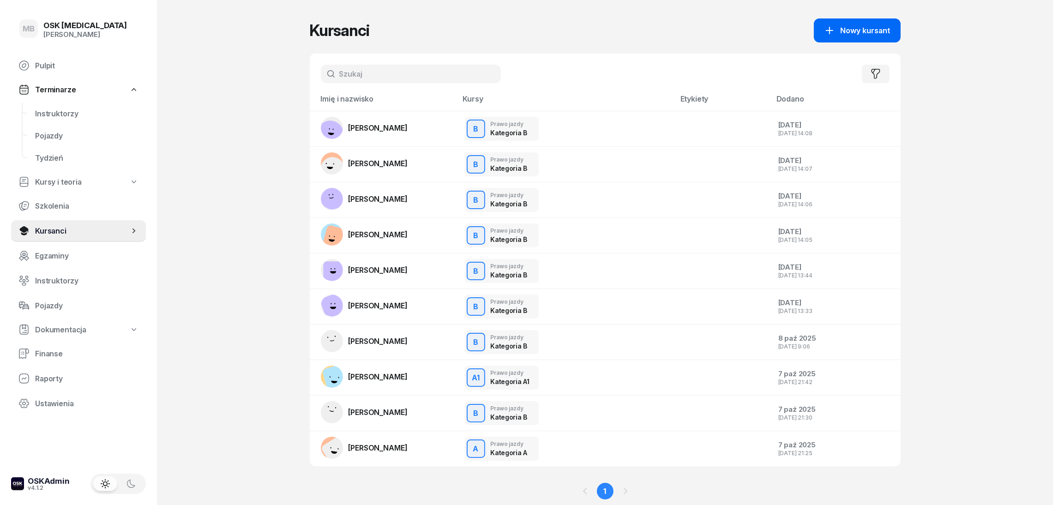
click at [849, 33] on span "Nowy kursant" at bounding box center [866, 30] width 50 height 9
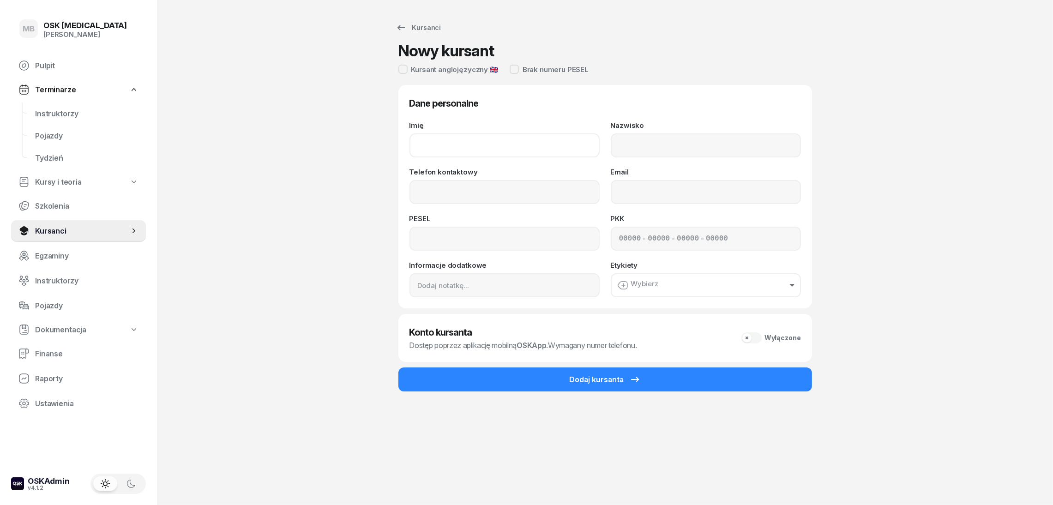
click at [509, 150] on input "Imię" at bounding box center [505, 145] width 190 height 24
type input "ł"
type input "[PERSON_NAME]"
type input "Płonka"
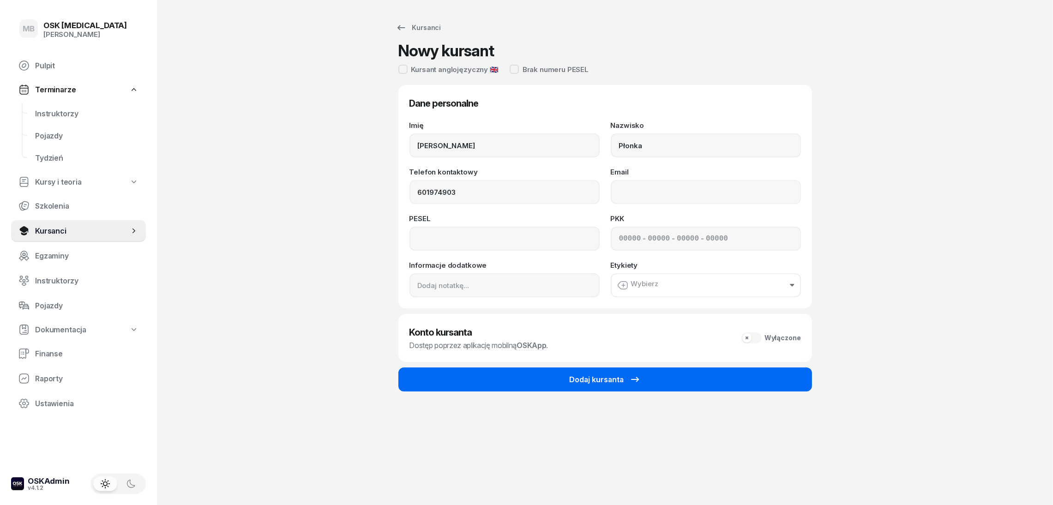
type input "601 974 903"
click at [638, 382] on icon "submit" at bounding box center [635, 379] width 11 height 11
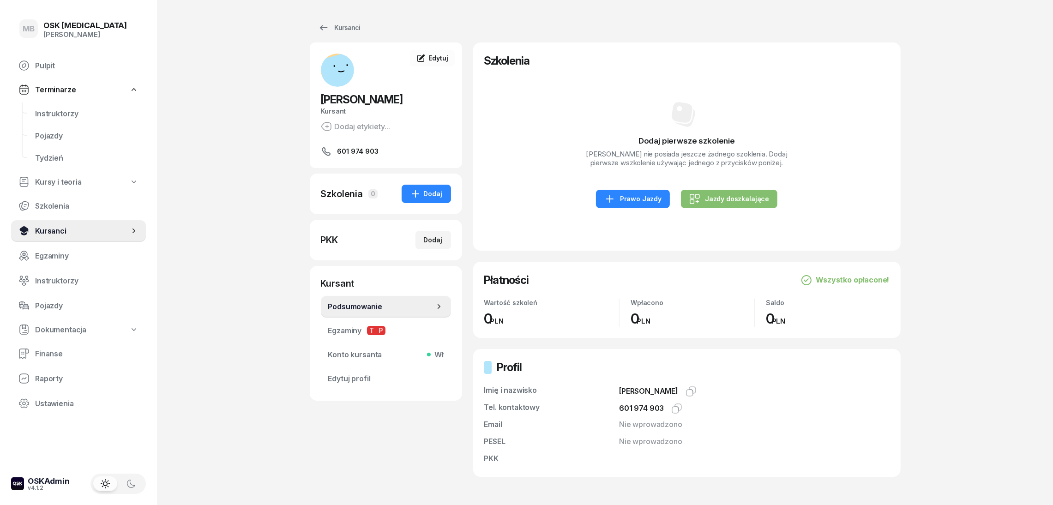
click at [110, 234] on span "Kursanci" at bounding box center [82, 231] width 94 height 9
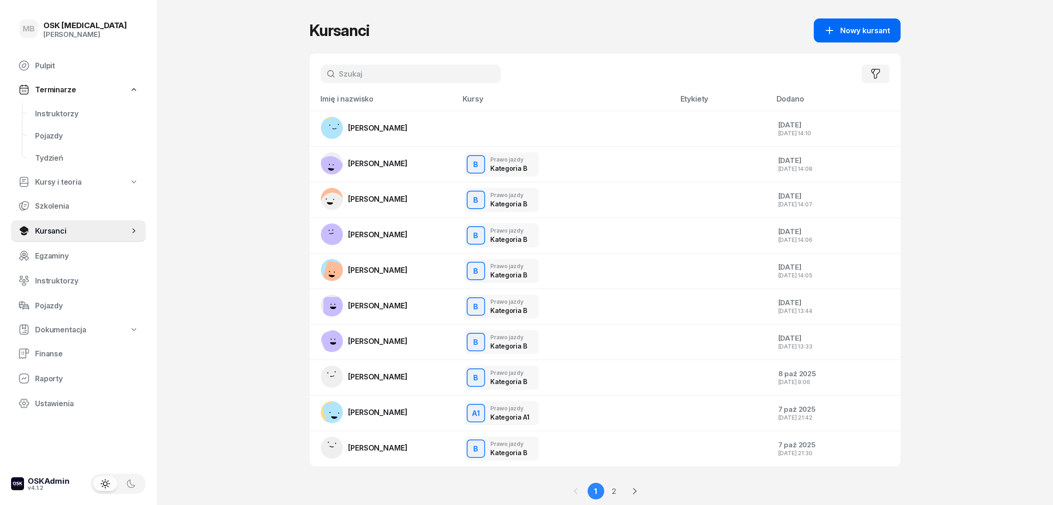
click at [839, 34] on div "Nowy kursant" at bounding box center [857, 30] width 66 height 11
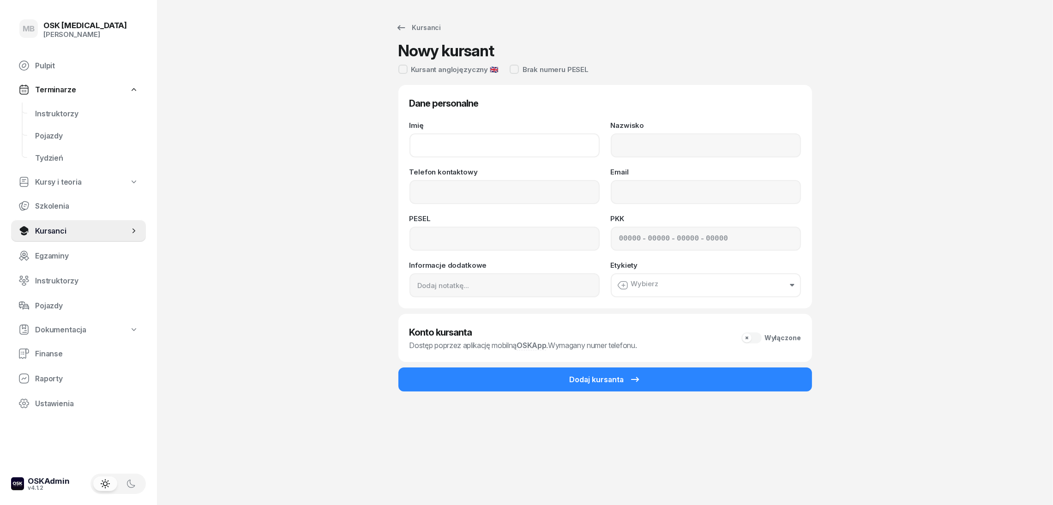
click at [497, 138] on input "Imię" at bounding box center [505, 145] width 190 height 24
type input "[PERSON_NAME]"
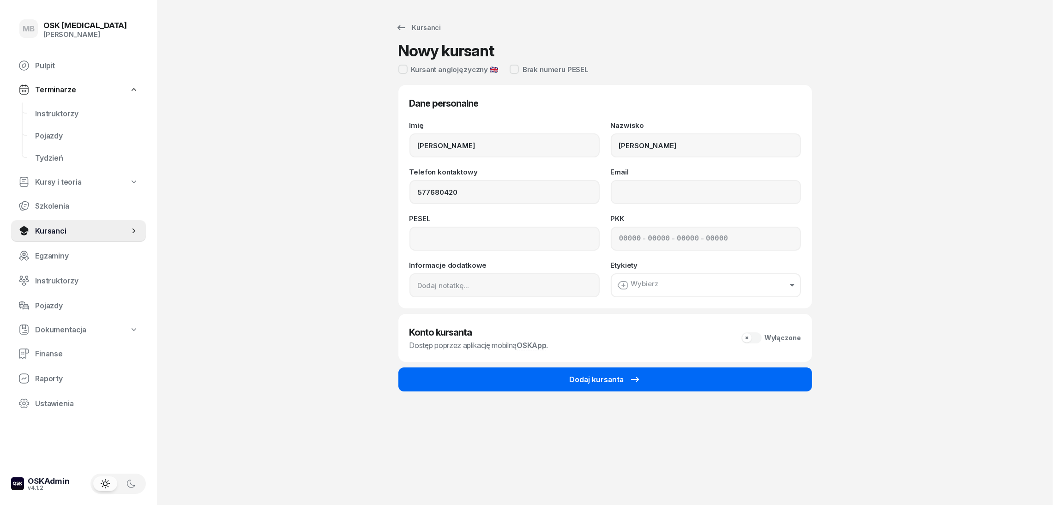
type input "577 680 420"
click at [502, 376] on button "Dodaj kursanta" at bounding box center [606, 380] width 414 height 24
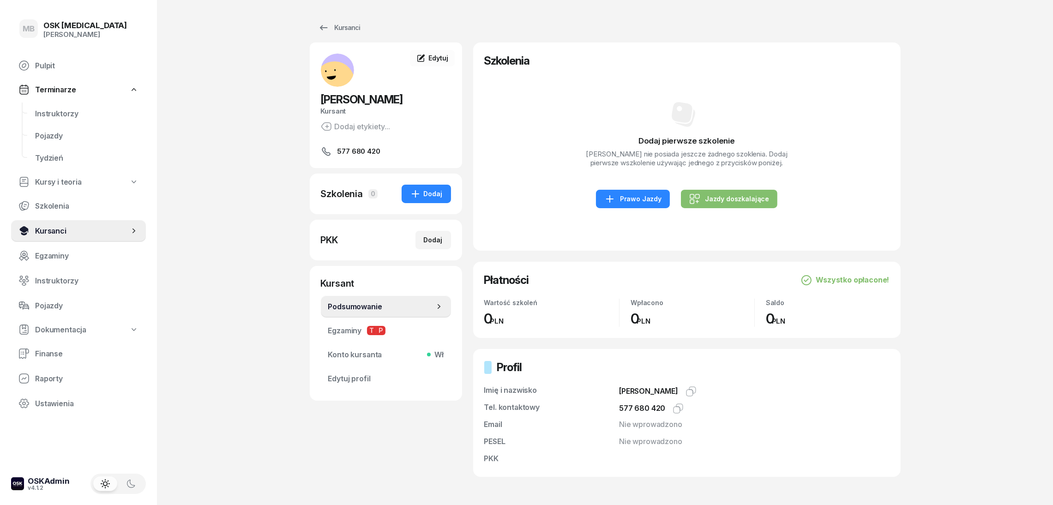
click at [106, 227] on span "Kursanci" at bounding box center [82, 231] width 94 height 9
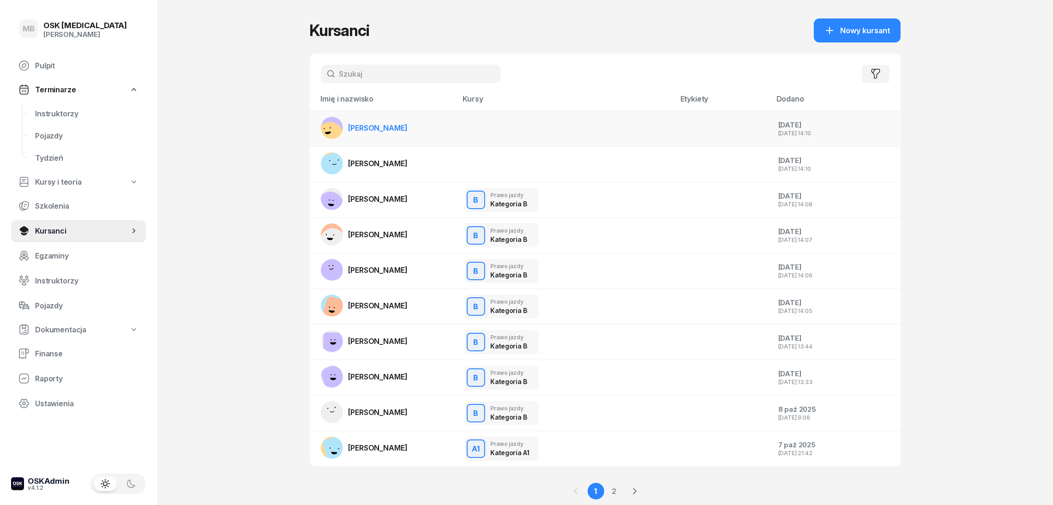
click at [399, 119] on link "[PERSON_NAME]" at bounding box center [364, 128] width 87 height 22
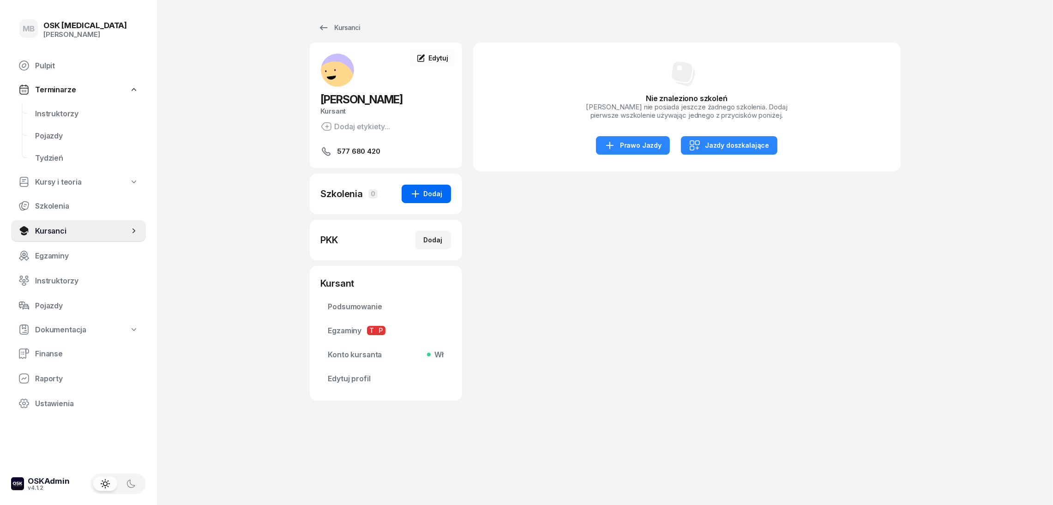
click at [419, 191] on icon "button" at bounding box center [415, 193] width 11 height 11
click at [512, 197] on link "Prawo Jazdy" at bounding box center [520, 190] width 122 height 20
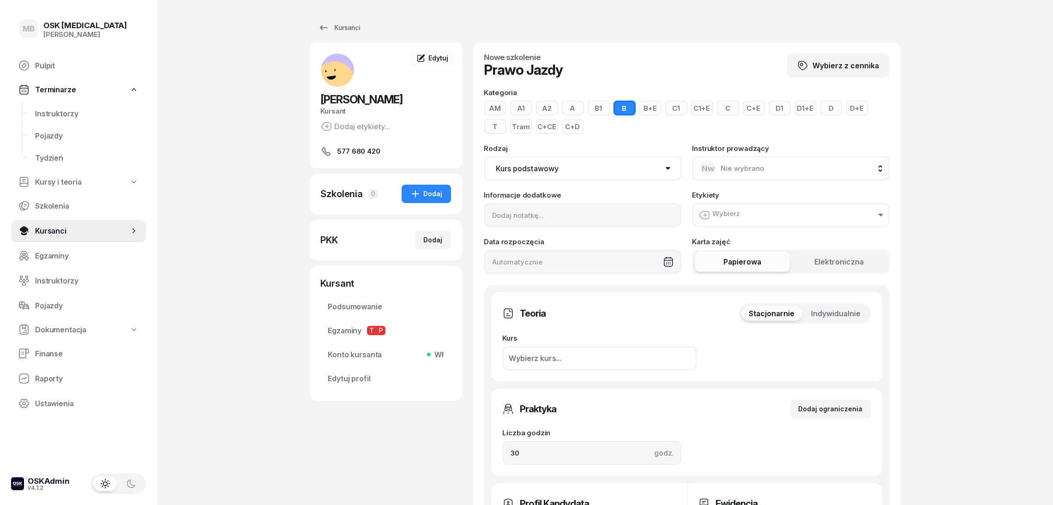
click at [727, 106] on button "C" at bounding box center [728, 108] width 22 height 15
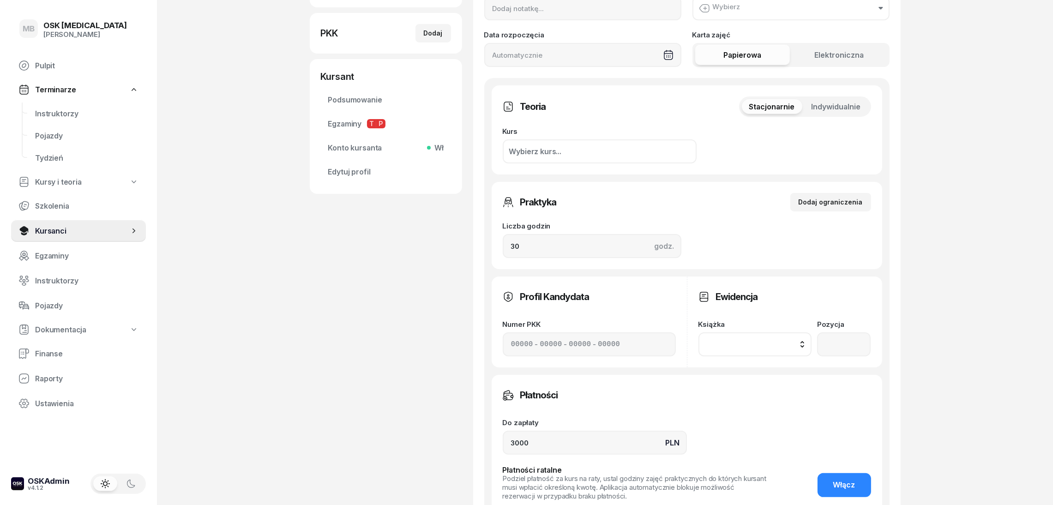
scroll to position [401, 0]
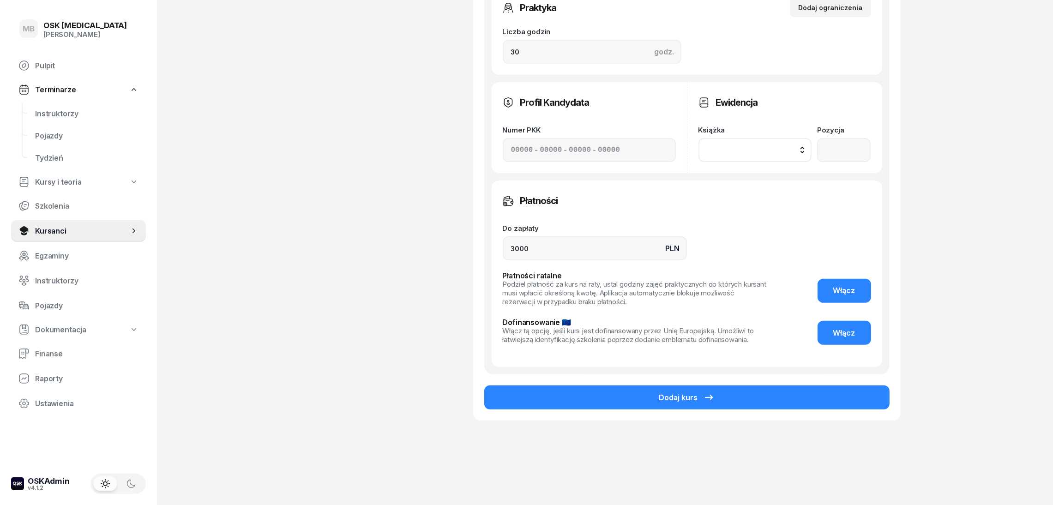
click at [755, 387] on button "Dodaj kurs" at bounding box center [686, 398] width 405 height 24
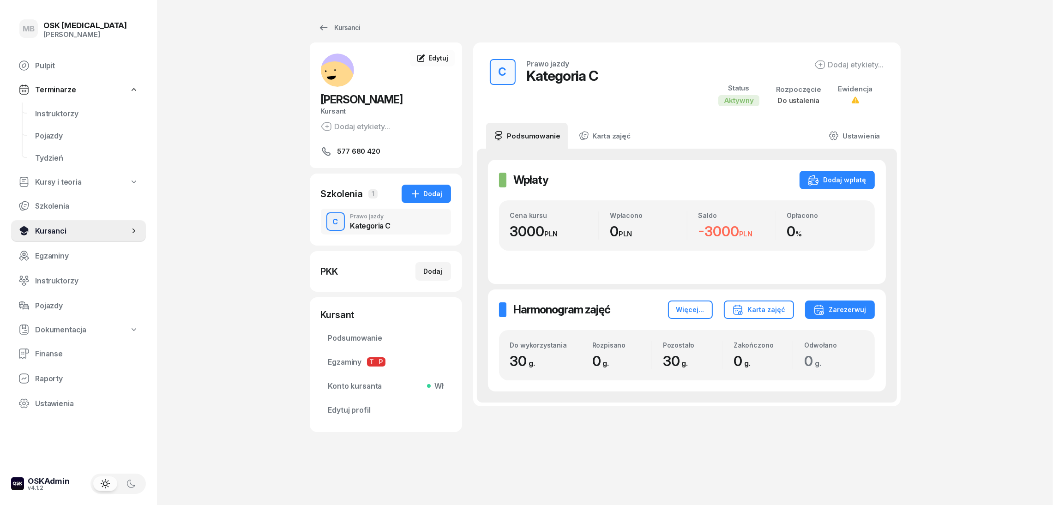
click at [99, 227] on span "Kursanci" at bounding box center [82, 231] width 94 height 9
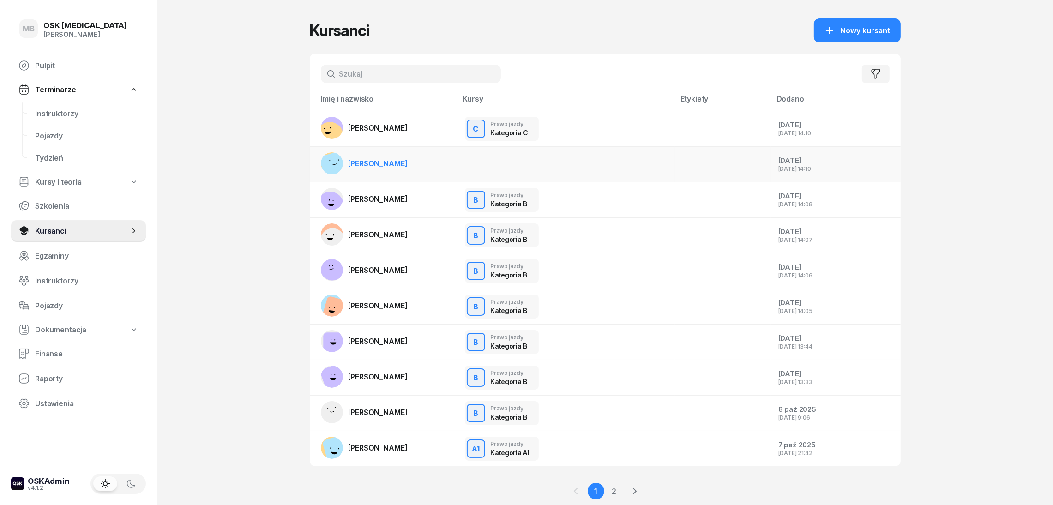
click at [420, 163] on td "[PERSON_NAME]" at bounding box center [384, 165] width 148 height 36
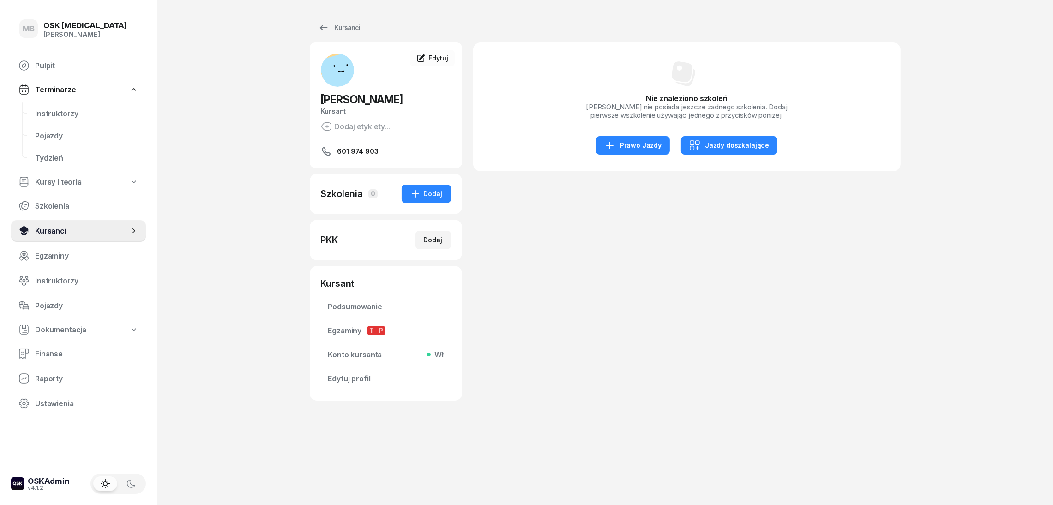
click at [84, 223] on link "Kursanci" at bounding box center [78, 231] width 135 height 22
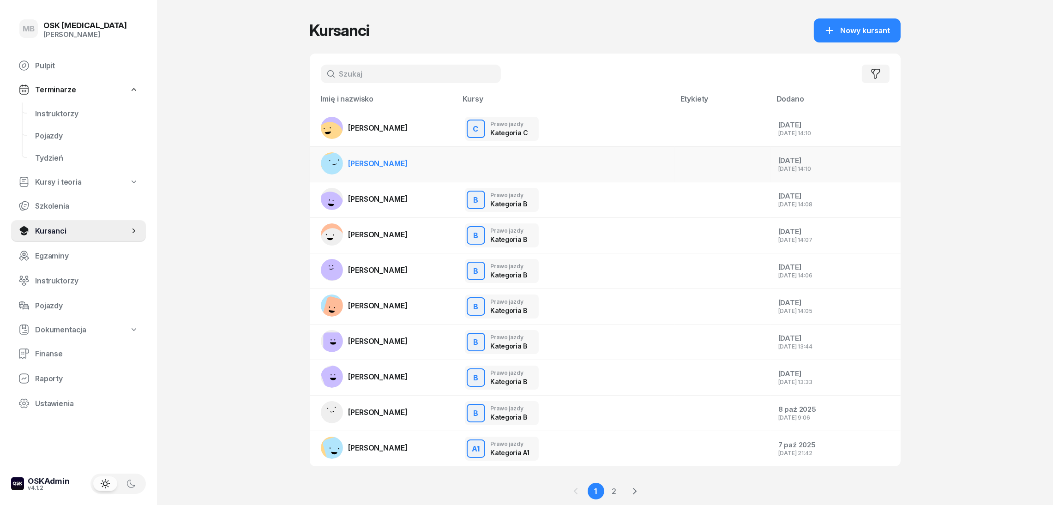
click at [430, 156] on td "[PERSON_NAME]" at bounding box center [384, 165] width 148 height 36
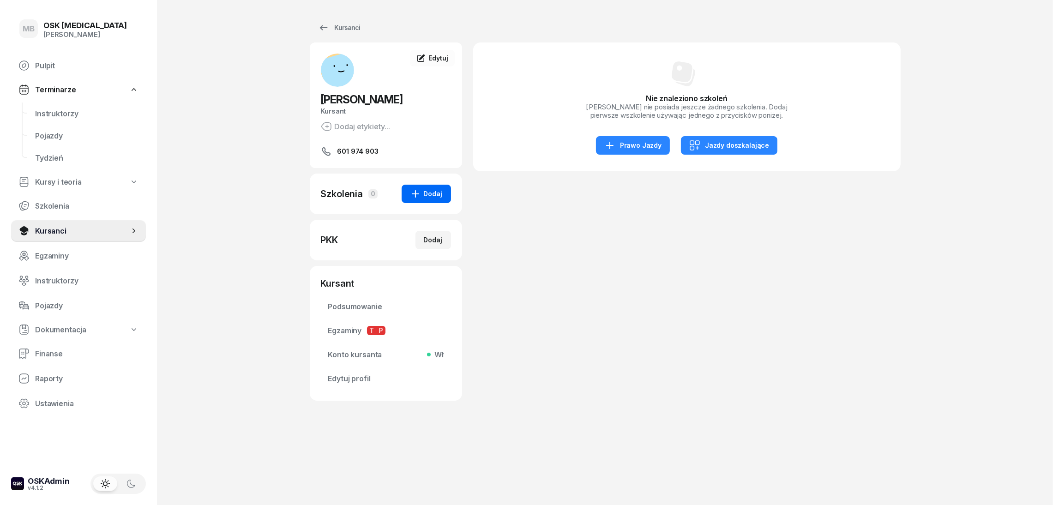
click at [421, 191] on icon "button" at bounding box center [415, 193] width 11 height 11
click at [496, 194] on link "Prawo Jazdy" at bounding box center [520, 190] width 122 height 20
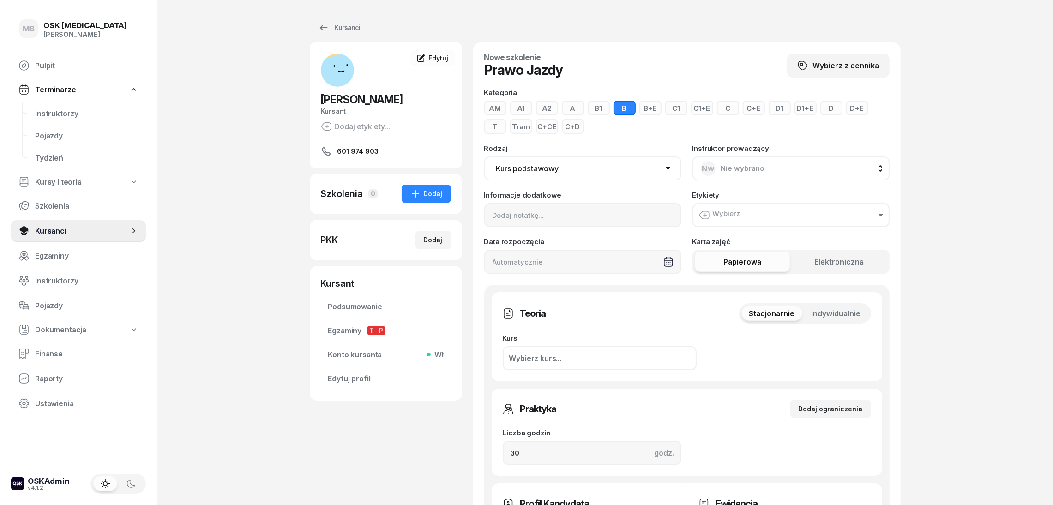
click at [726, 110] on button "C" at bounding box center [728, 108] width 22 height 15
click at [762, 109] on button "C+E" at bounding box center [754, 108] width 22 height 15
click at [720, 111] on button "C" at bounding box center [728, 108] width 22 height 15
click at [542, 128] on button "C+CE" at bounding box center [547, 126] width 22 height 15
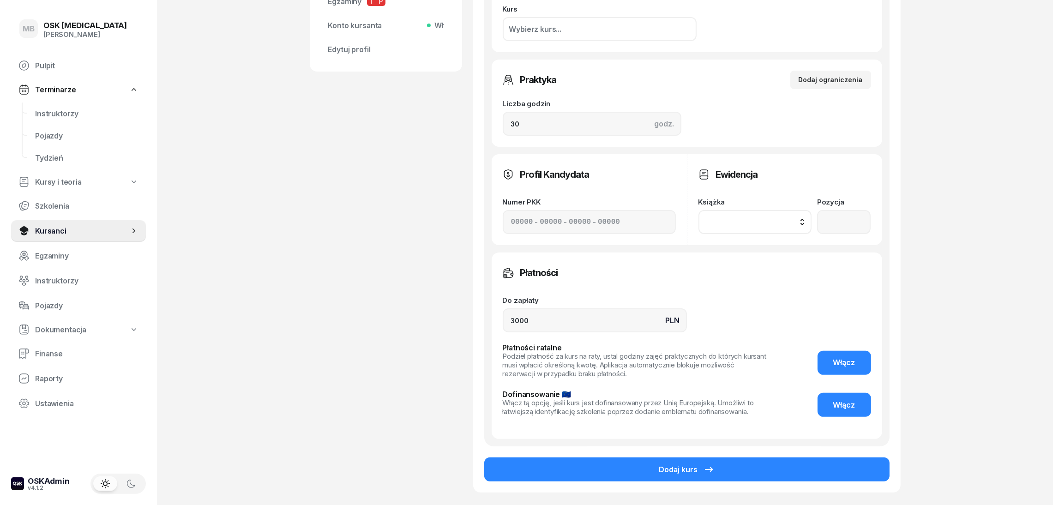
scroll to position [346, 0]
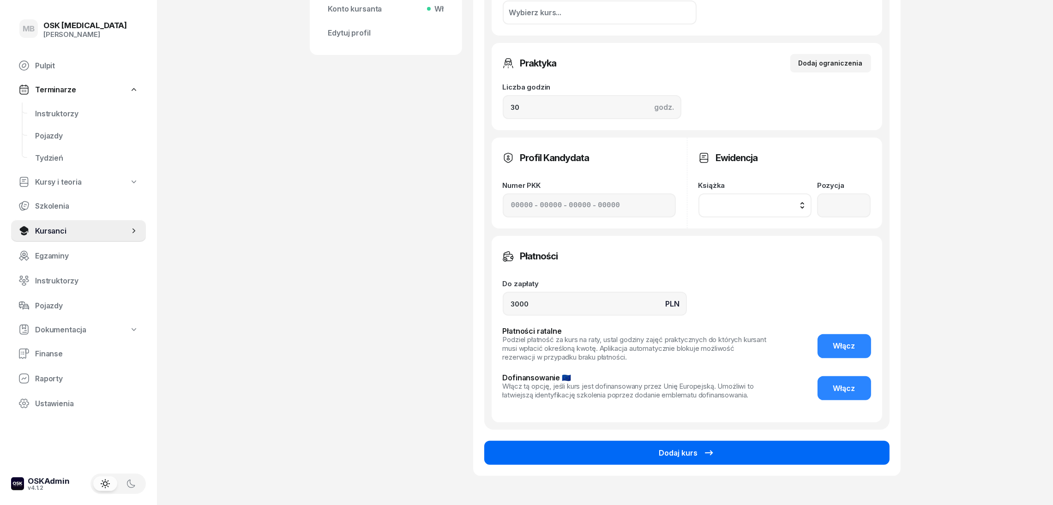
click at [672, 447] on div "Dodaj kurs" at bounding box center [686, 452] width 55 height 11
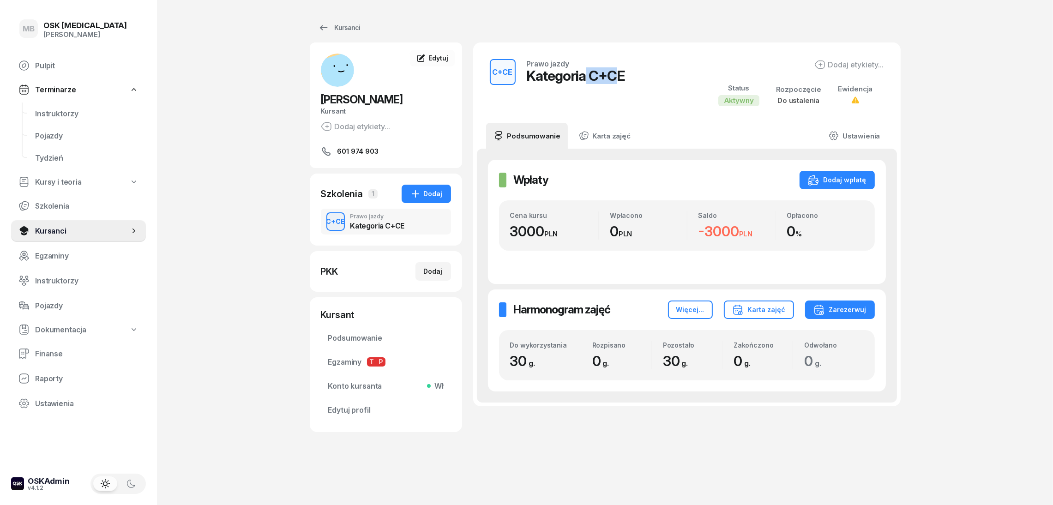
drag, startPoint x: 583, startPoint y: 83, endPoint x: 618, endPoint y: 87, distance: 35.4
click at [618, 87] on div "C+CE Prawo jazdy Kategoria C+CE" at bounding box center [558, 82] width 136 height 47
click at [622, 81] on div "Kategoria C+CE" at bounding box center [576, 75] width 99 height 17
drag, startPoint x: 559, startPoint y: 75, endPoint x: 569, endPoint y: 78, distance: 10.9
click at [563, 78] on div "Kategoria C+CE" at bounding box center [576, 75] width 99 height 17
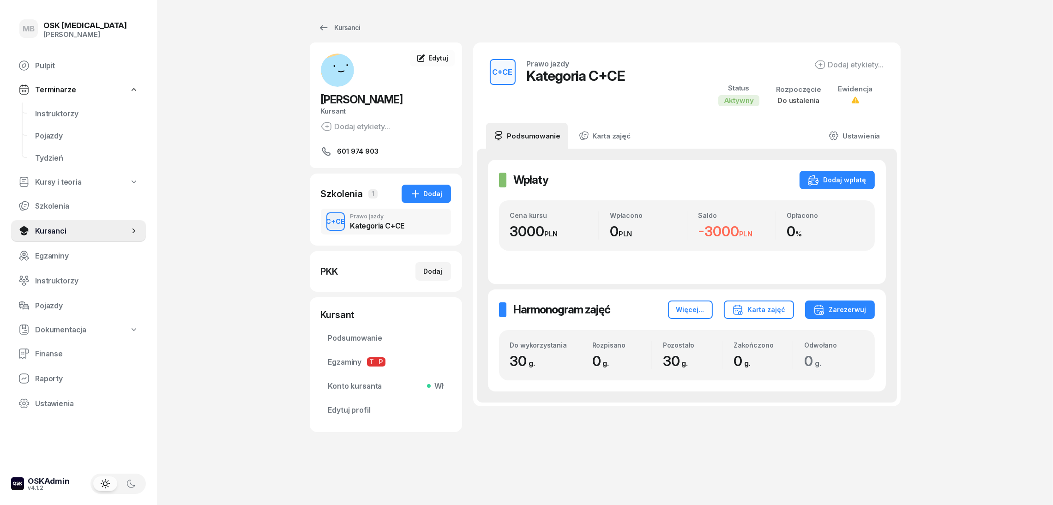
click at [620, 76] on div "Kategoria C+CE" at bounding box center [576, 75] width 99 height 17
drag, startPoint x: 630, startPoint y: 77, endPoint x: 581, endPoint y: 80, distance: 48.6
click at [581, 80] on div "C+CE Prawo jazdy Kategoria C+CE Dodaj etykiety... Status Aktywny Rozpoczęcie Do…" at bounding box center [686, 83] width 405 height 58
click at [417, 222] on div "C+CE Prawo jazdy Kategoria C+CE" at bounding box center [386, 222] width 130 height 26
click at [565, 78] on div "Kategoria C+CE" at bounding box center [576, 75] width 99 height 17
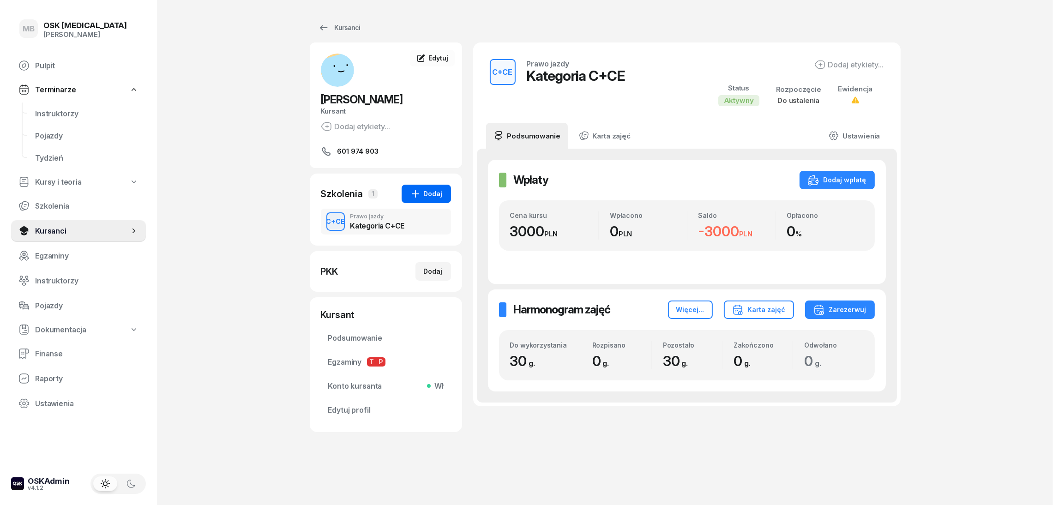
click at [430, 203] on button "Dodaj" at bounding box center [426, 194] width 49 height 18
click at [511, 192] on div "Prawo Jazdy" at bounding box center [496, 189] width 63 height 9
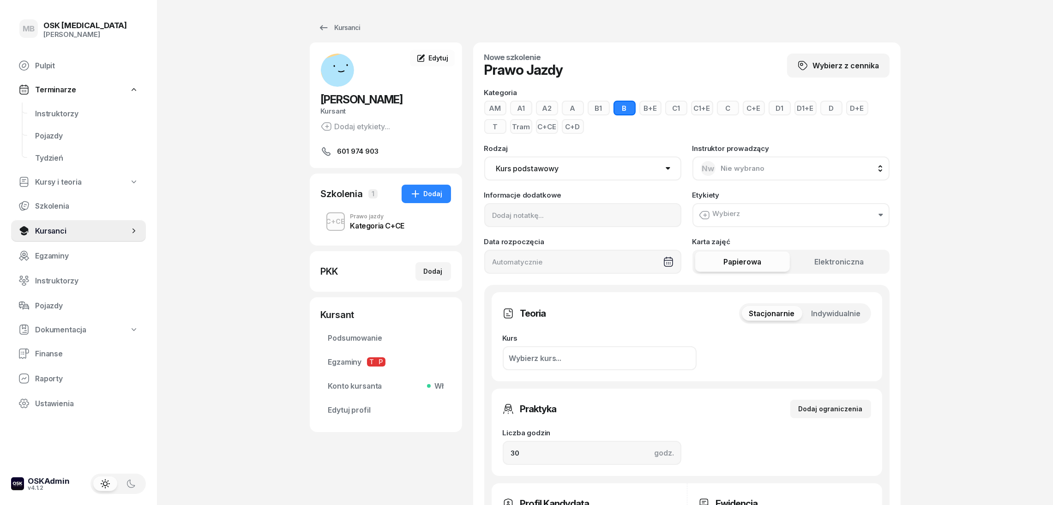
click at [719, 107] on button "C" at bounding box center [728, 108] width 22 height 15
click at [753, 107] on button "C+E" at bounding box center [754, 108] width 22 height 15
click at [727, 111] on button "C" at bounding box center [728, 108] width 22 height 15
click at [550, 131] on button "C+CE" at bounding box center [547, 126] width 22 height 15
click at [381, 236] on div "Szkolenia 1 Dodaj C+CE Prawo jazdy Kategoria C+CE" at bounding box center [386, 210] width 152 height 72
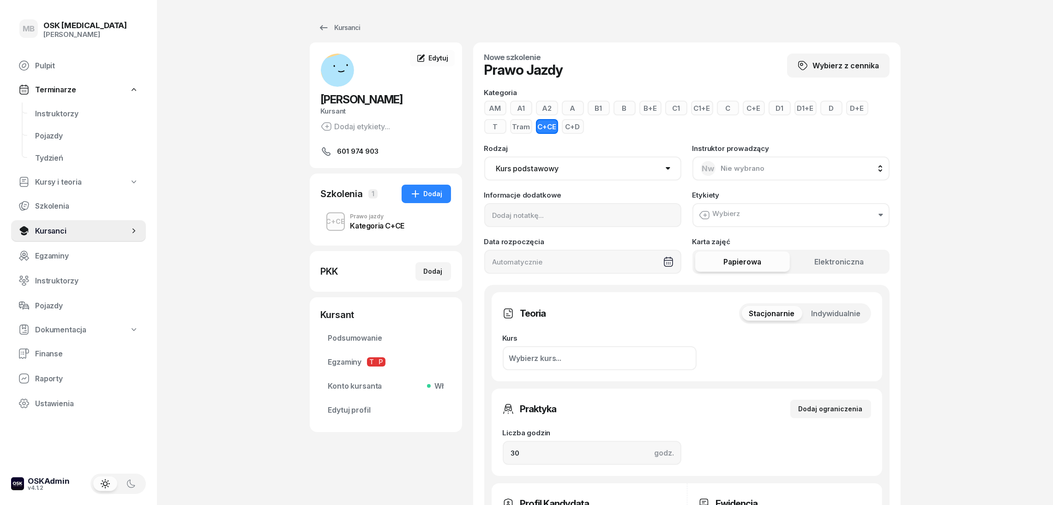
click at [380, 229] on div "Kategoria C+CE" at bounding box center [377, 225] width 54 height 7
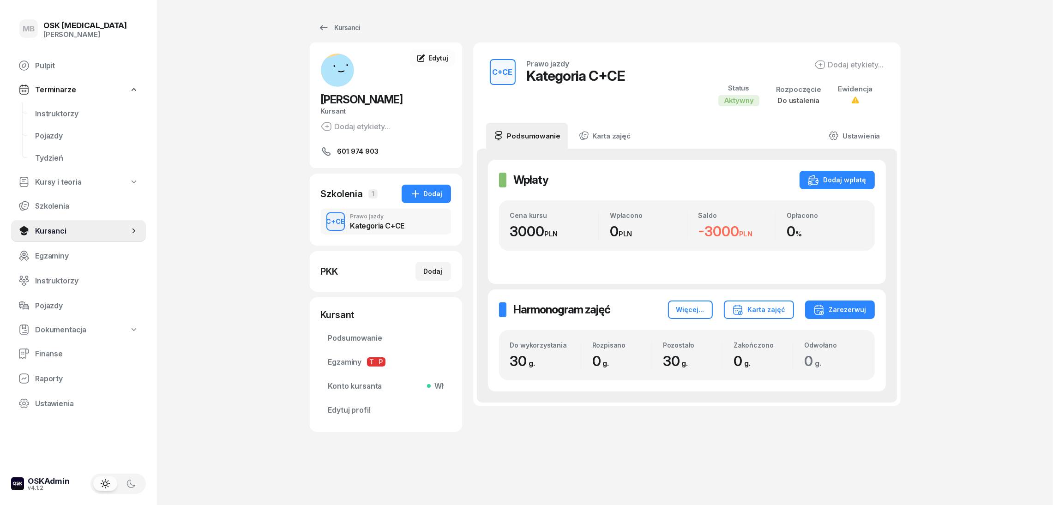
click at [564, 237] on div "3000 PLN" at bounding box center [554, 231] width 89 height 17
click at [106, 225] on link "Kursanci" at bounding box center [78, 231] width 135 height 22
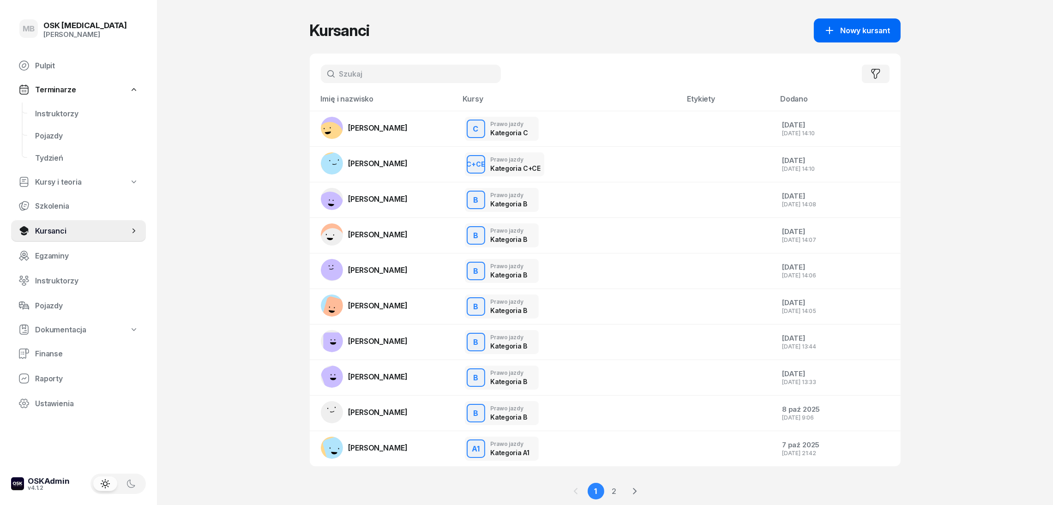
click at [875, 29] on span "Nowy kursant" at bounding box center [866, 30] width 50 height 9
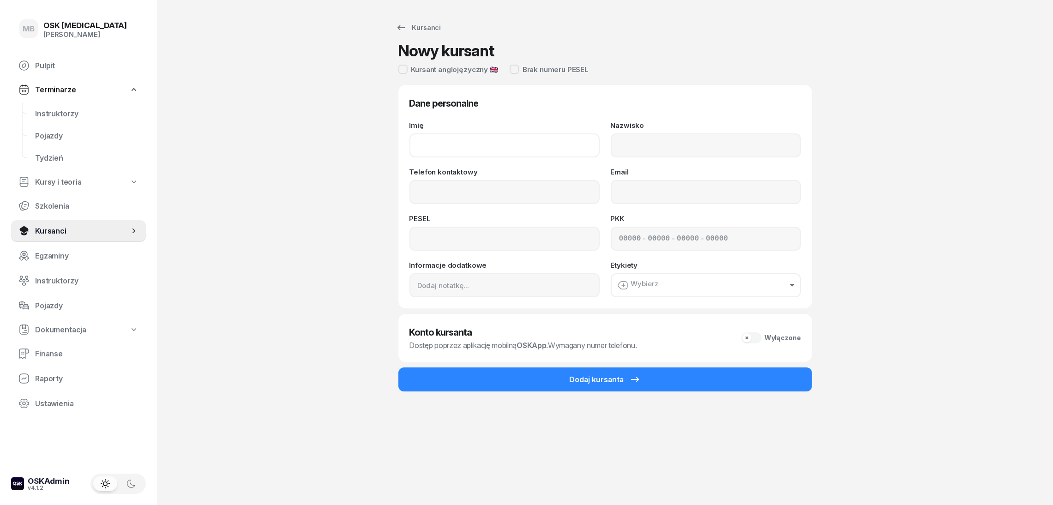
click at [442, 133] on input "Imię" at bounding box center [505, 145] width 190 height 24
type input "Paskal"
type input "[PERSON_NAME]"
click at [450, 182] on input "Telefon kontaktowy" at bounding box center [505, 192] width 190 height 24
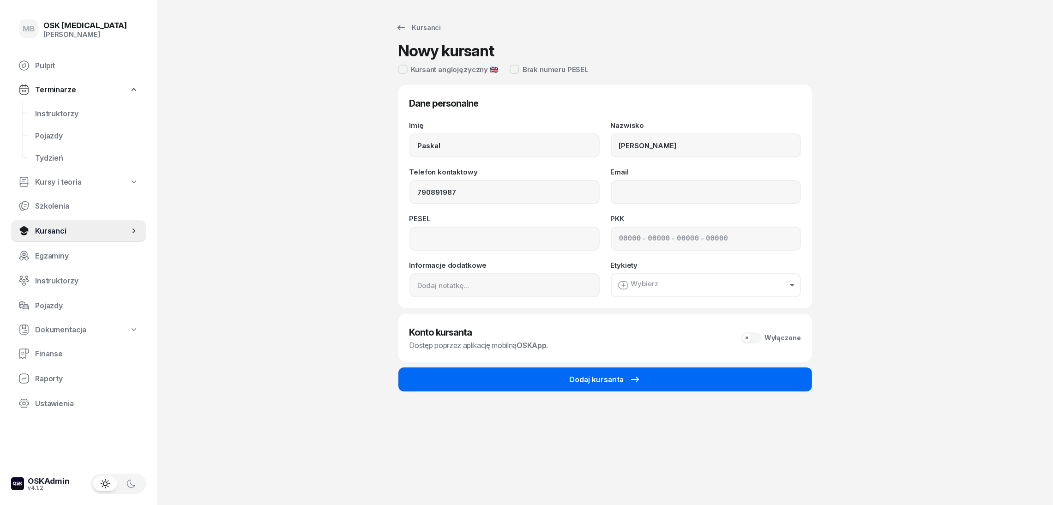
type input "790 891 987"
click at [520, 369] on button "Dodaj kursanta" at bounding box center [606, 380] width 414 height 24
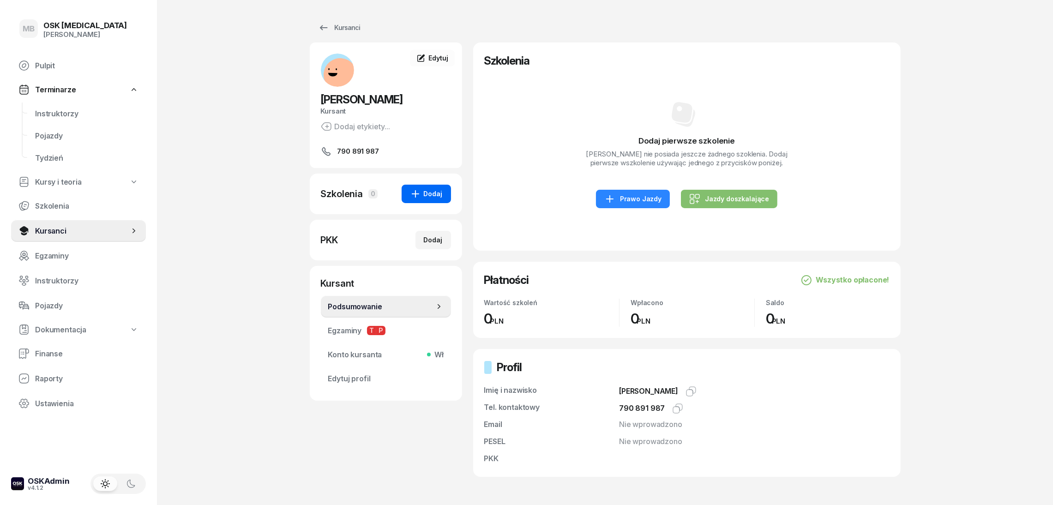
click at [427, 198] on div "Dodaj" at bounding box center [426, 193] width 33 height 11
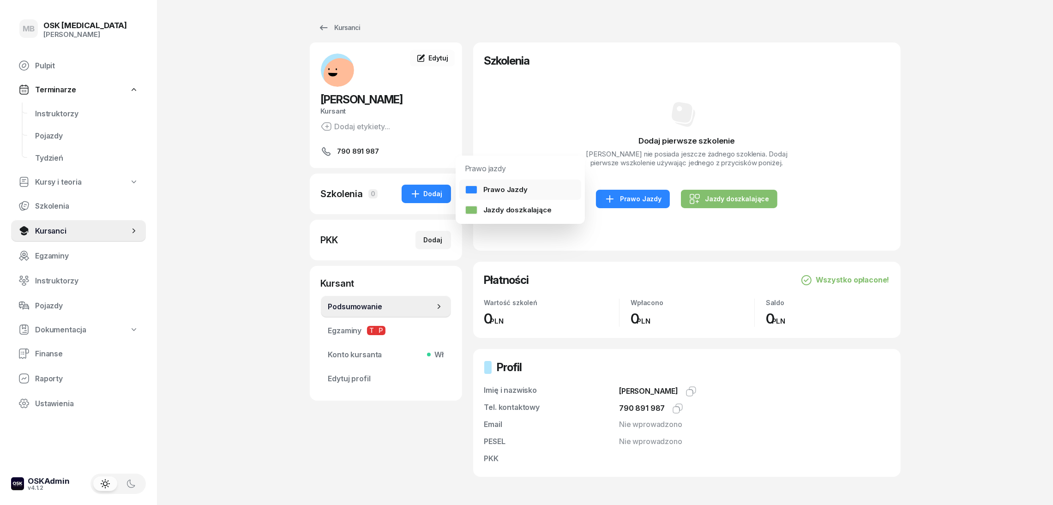
click at [501, 194] on div "Prawo Jazdy" at bounding box center [496, 189] width 63 height 9
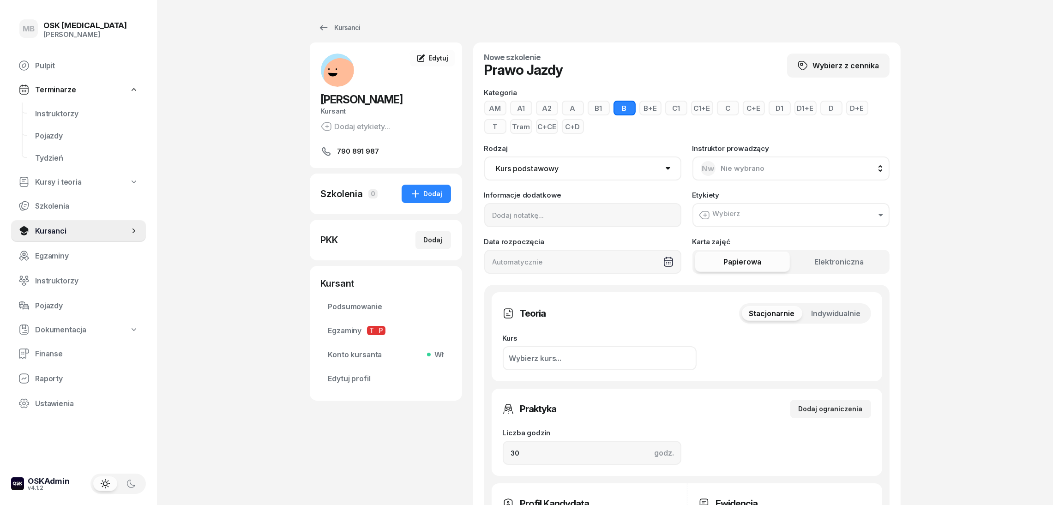
click at [725, 108] on button "C" at bounding box center [728, 108] width 22 height 15
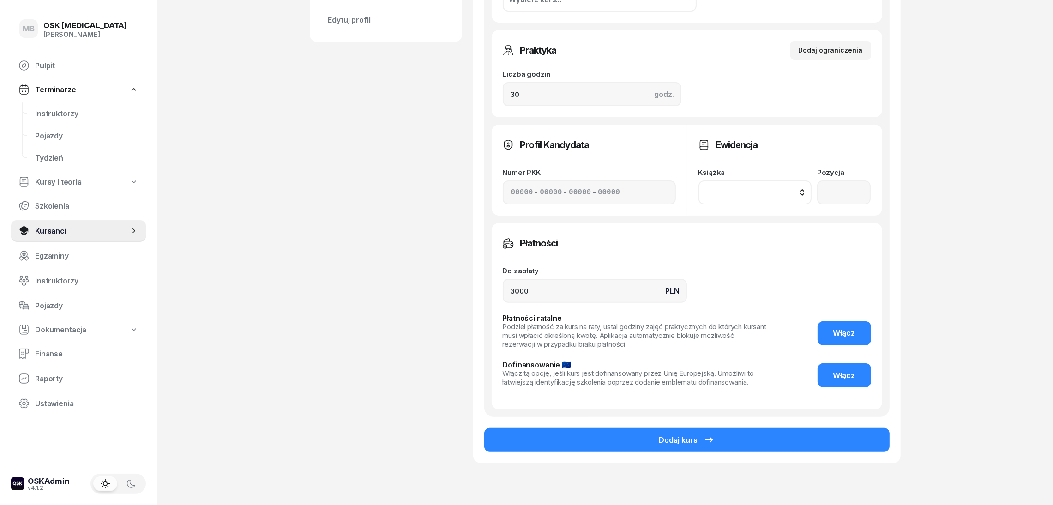
scroll to position [401, 0]
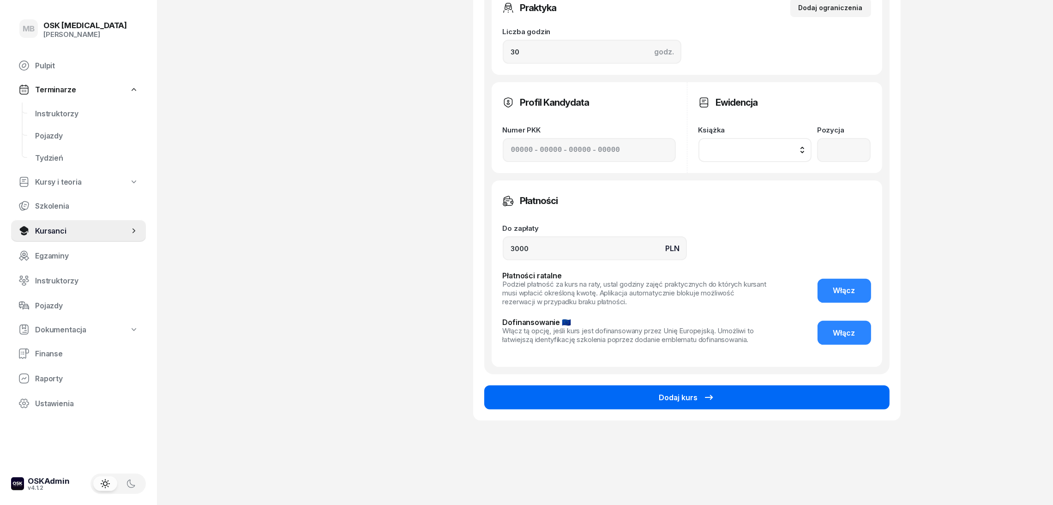
click at [743, 400] on button "Dodaj kurs" at bounding box center [686, 398] width 405 height 24
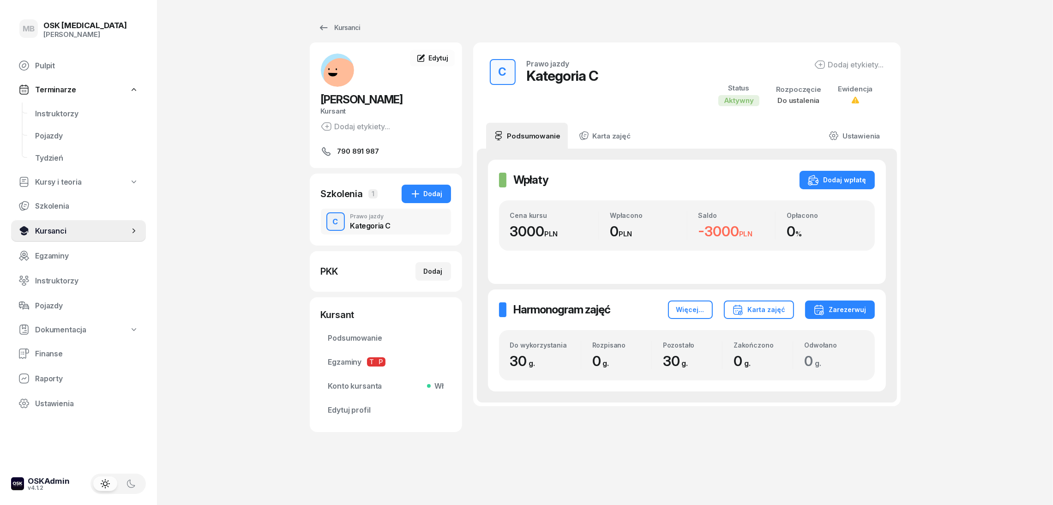
click at [62, 231] on span "Kursanci" at bounding box center [82, 231] width 94 height 9
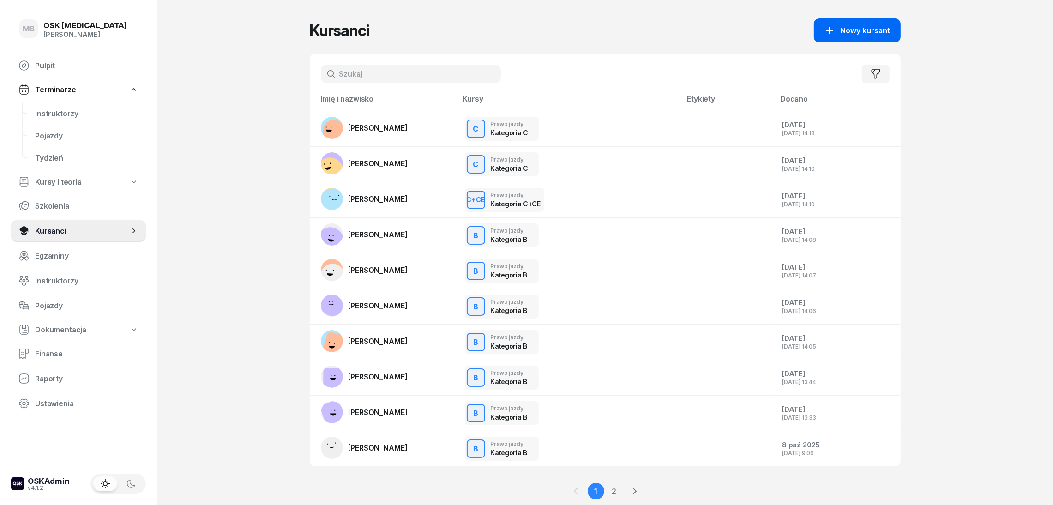
click at [829, 23] on button "Nowy kursant" at bounding box center [857, 30] width 87 height 24
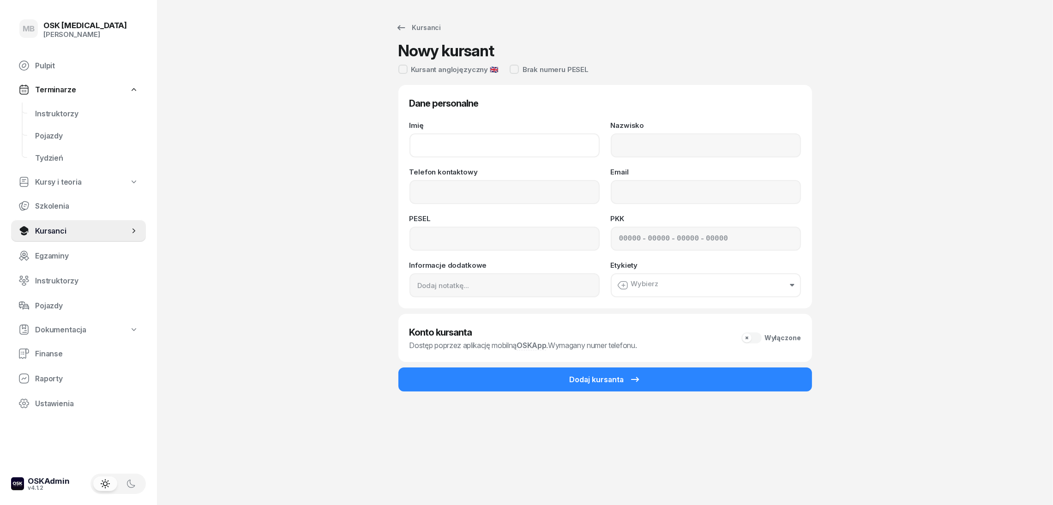
click at [511, 156] on input "Imię" at bounding box center [505, 145] width 190 height 24
type input "Kinach"
drag, startPoint x: 656, startPoint y: 147, endPoint x: 605, endPoint y: 137, distance: 51.7
click at [605, 137] on div "Imię Nazwisko Kinach" at bounding box center [606, 140] width 392 height 36
click at [484, 147] on input "Imię" at bounding box center [505, 145] width 190 height 24
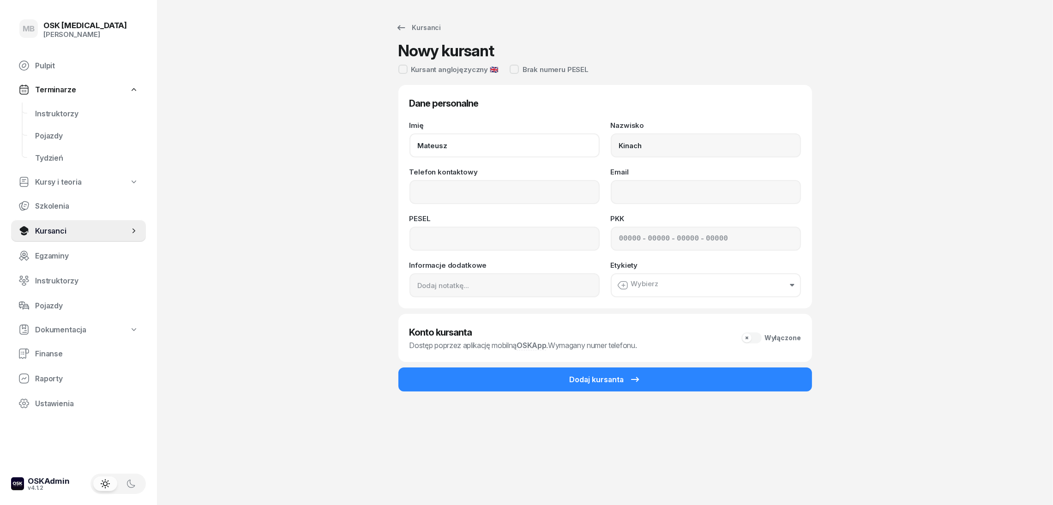
type input "Mateusz"
click at [458, 193] on input "Telefon kontaktowy" at bounding box center [505, 192] width 190 height 24
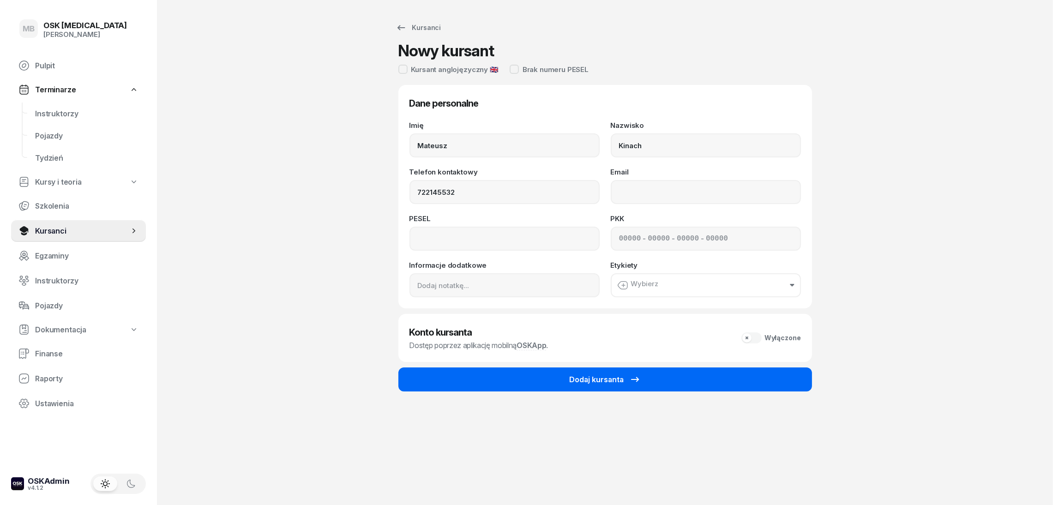
type input "722 145 532"
click at [464, 383] on button "Dodaj kursanta" at bounding box center [606, 380] width 414 height 24
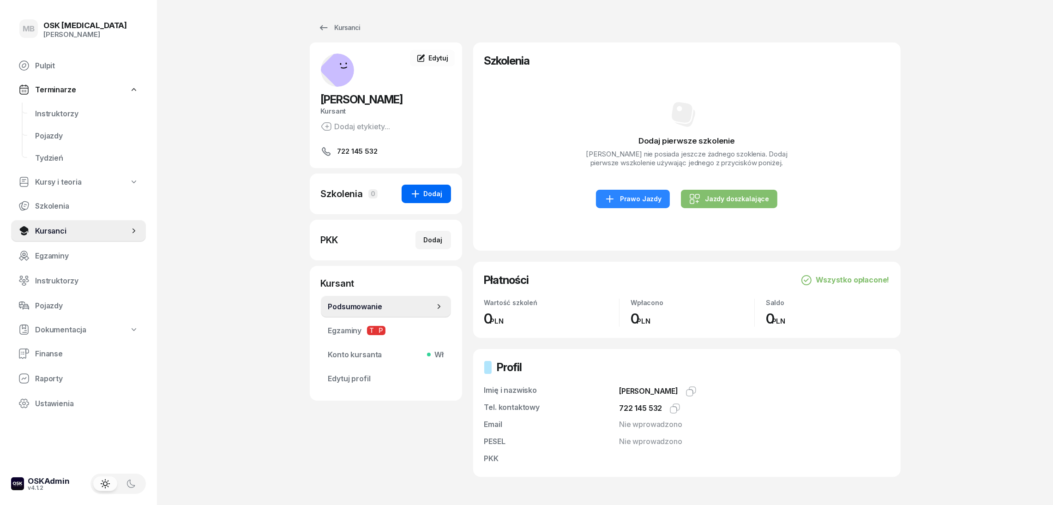
click at [414, 197] on icon "button" at bounding box center [415, 193] width 11 height 11
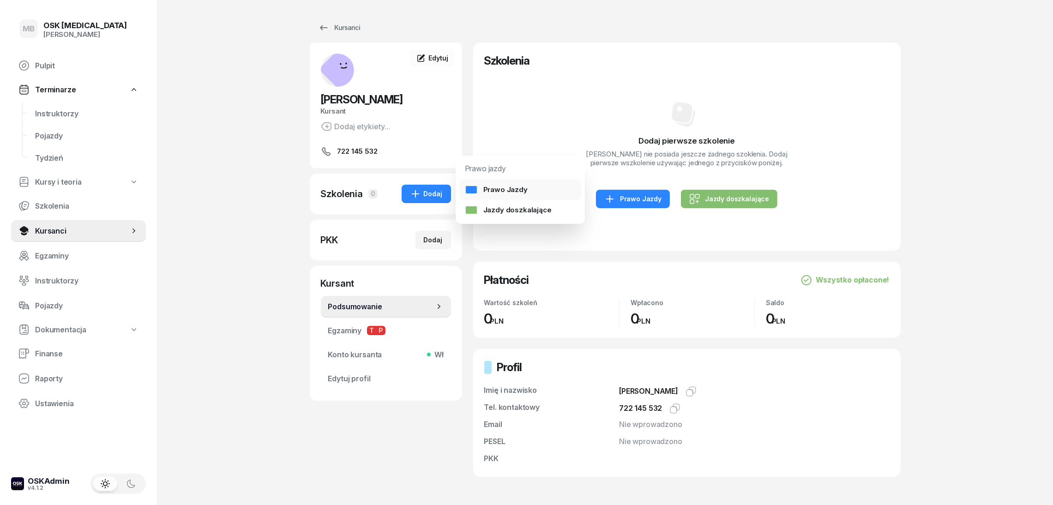
click at [499, 195] on link "Prawo Jazdy" at bounding box center [520, 190] width 122 height 20
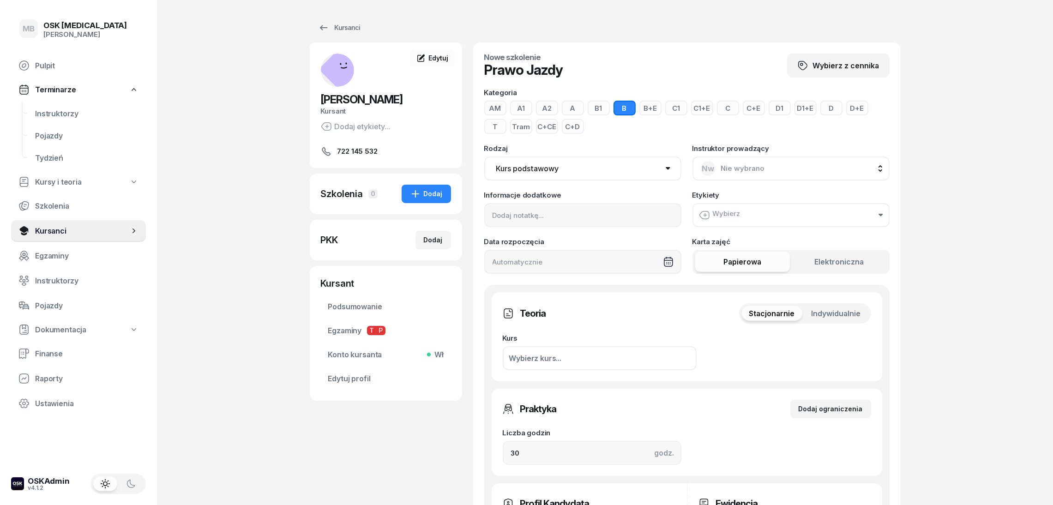
click at [647, 111] on button "B+E" at bounding box center [651, 108] width 22 height 15
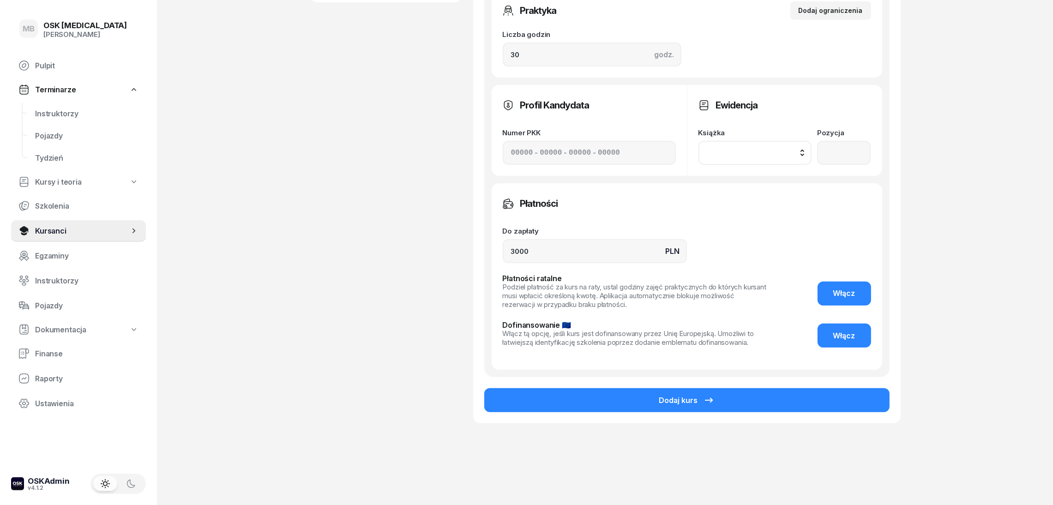
scroll to position [401, 0]
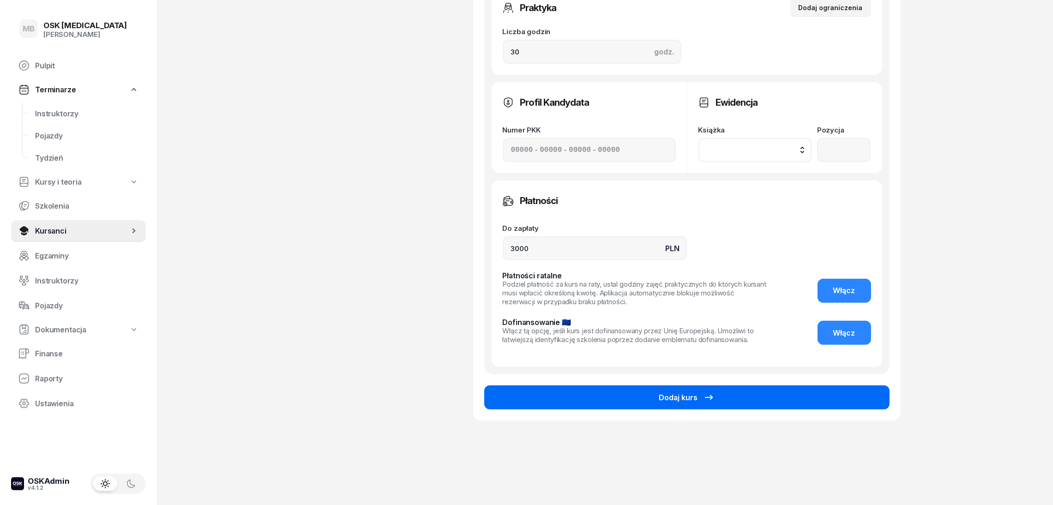
click at [749, 399] on button "Dodaj kurs" at bounding box center [686, 398] width 405 height 24
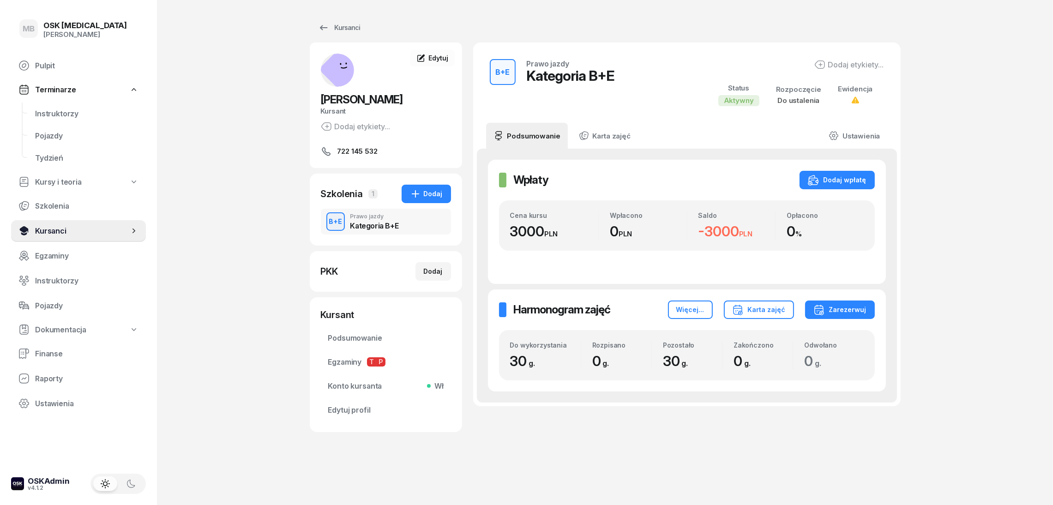
click at [87, 228] on span "Kursanci" at bounding box center [82, 231] width 94 height 9
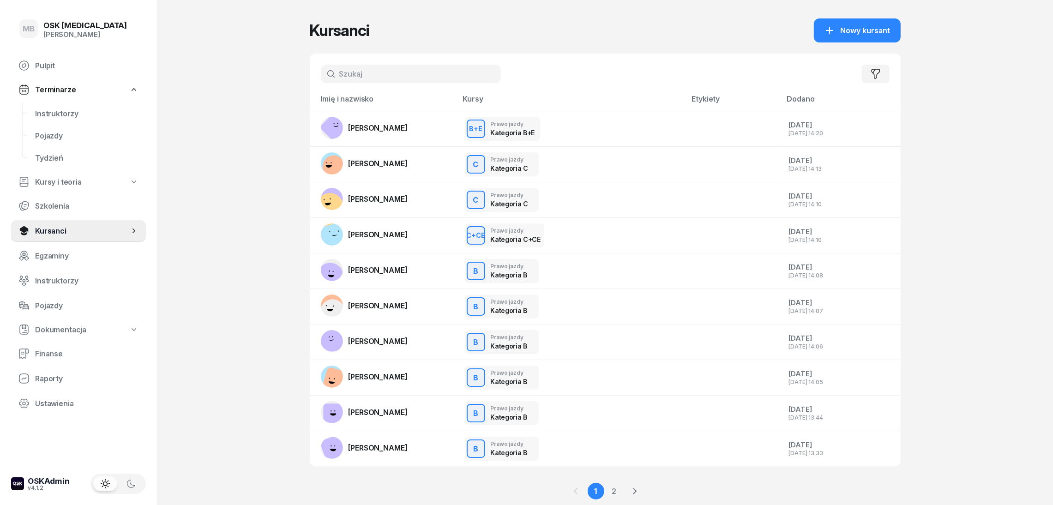
click at [843, 30] on span "Nowy kursant" at bounding box center [866, 30] width 50 height 9
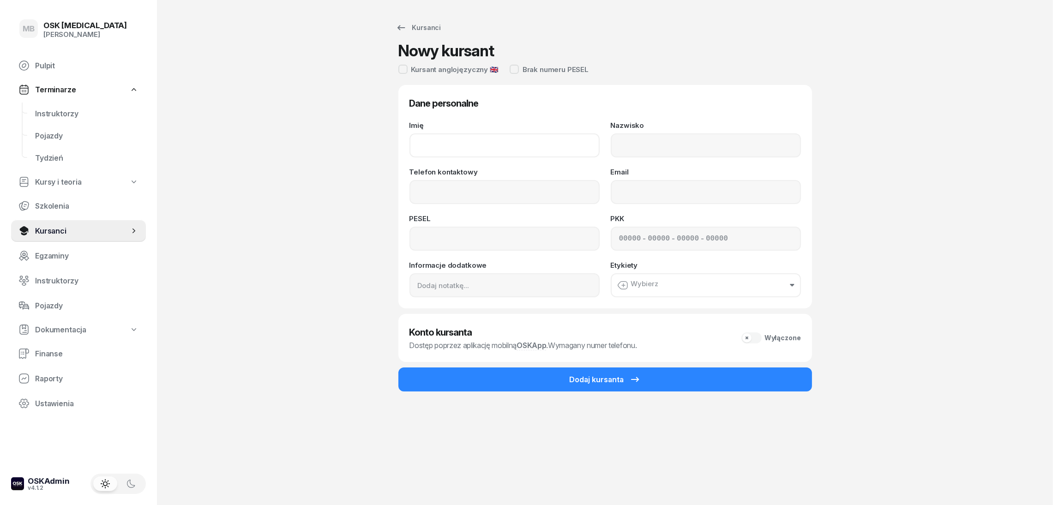
click at [536, 139] on input "Imię" at bounding box center [505, 145] width 190 height 24
type input "Kacper"
type input "[PERSON_NAME]"
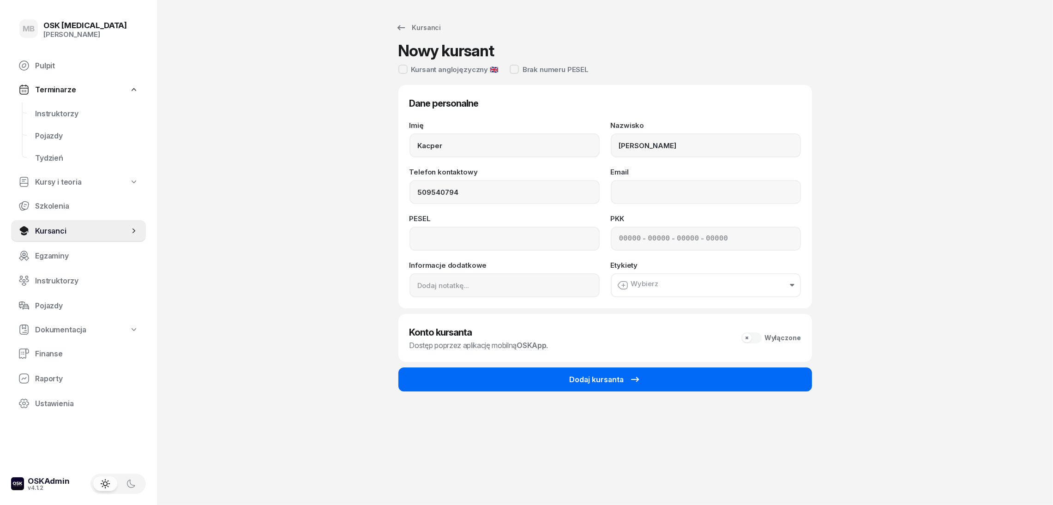
type input "509 540 794"
click at [550, 375] on button "Dodaj kursanta" at bounding box center [606, 380] width 414 height 24
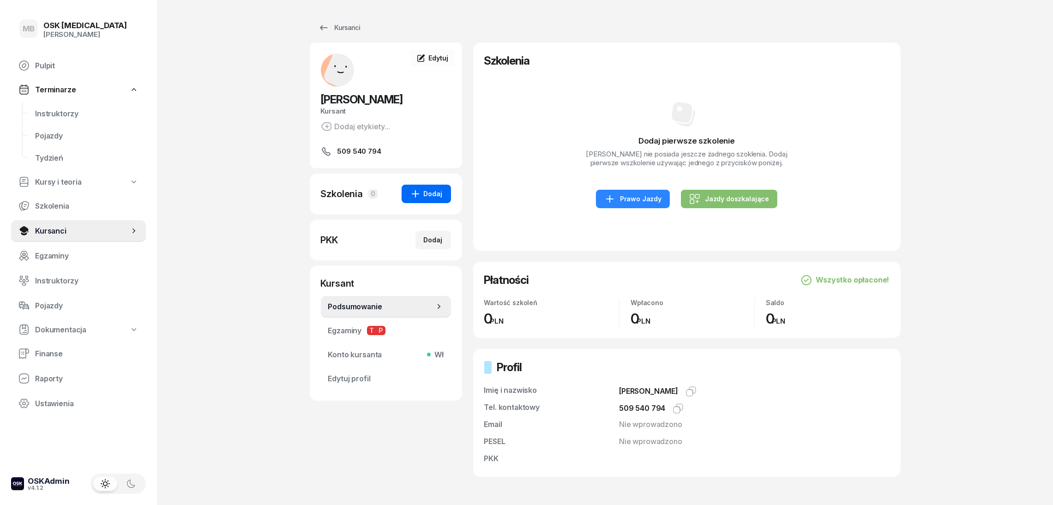
click at [433, 202] on button "Dodaj" at bounding box center [426, 194] width 49 height 18
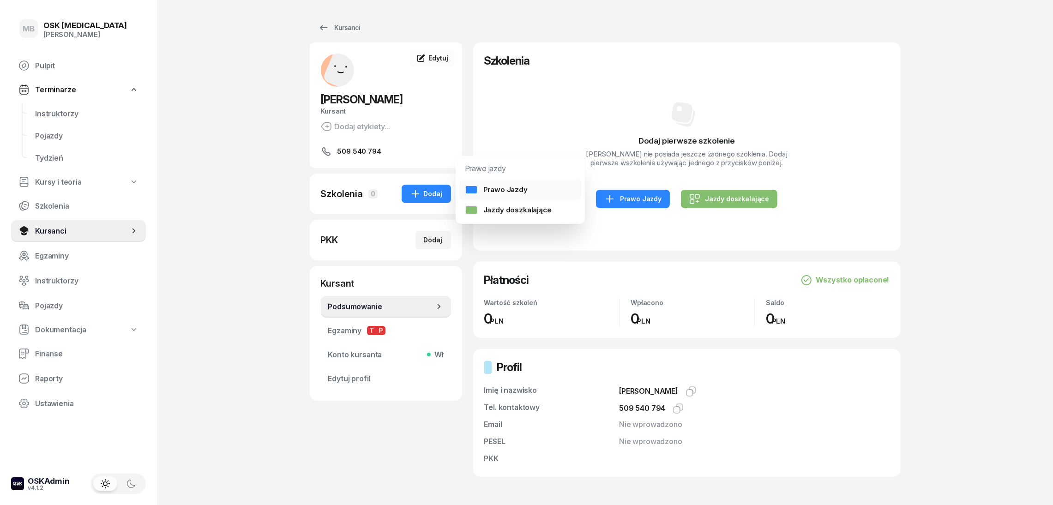
click at [483, 194] on div "Prawo Jazdy" at bounding box center [496, 189] width 63 height 9
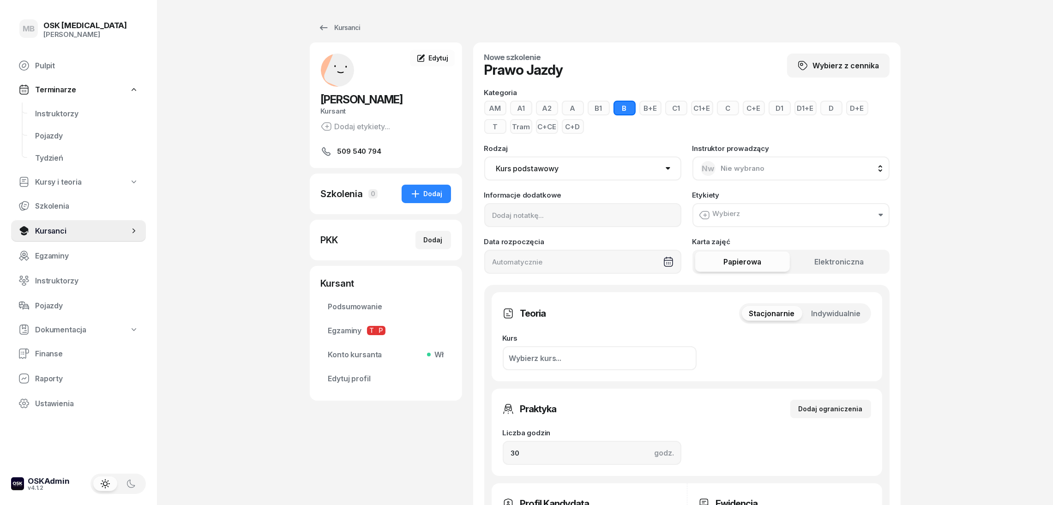
click at [523, 110] on button "A1" at bounding box center [521, 108] width 22 height 15
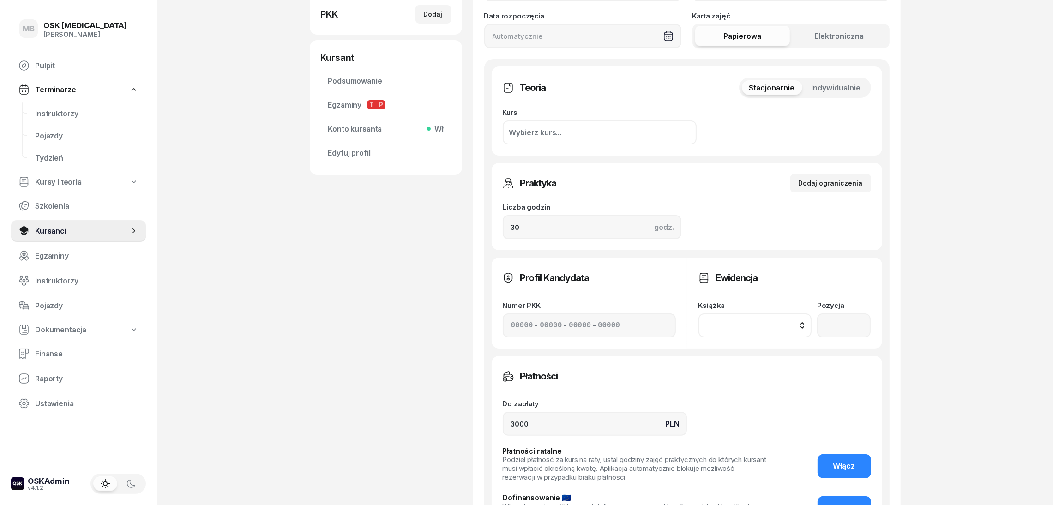
scroll to position [401, 0]
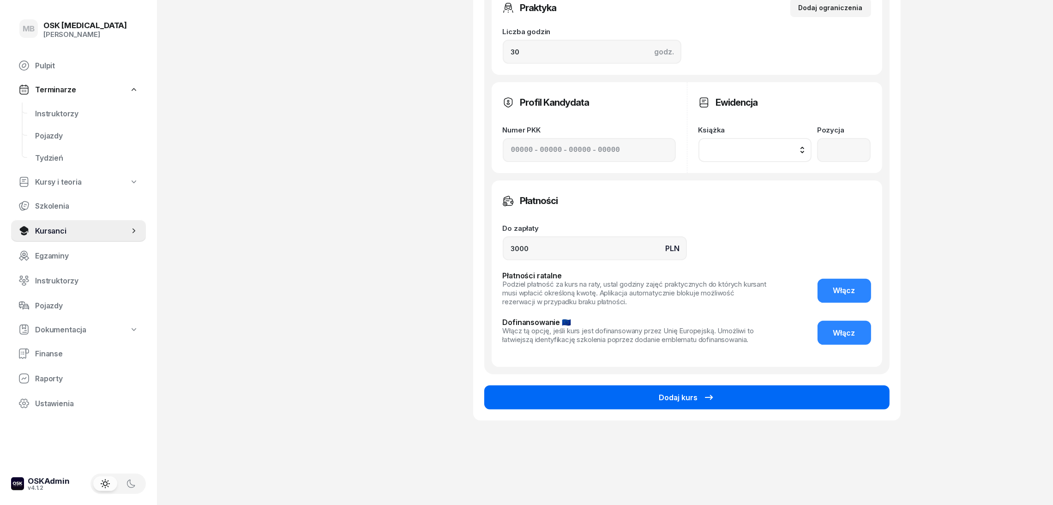
click at [764, 400] on button "Dodaj kurs" at bounding box center [686, 398] width 405 height 24
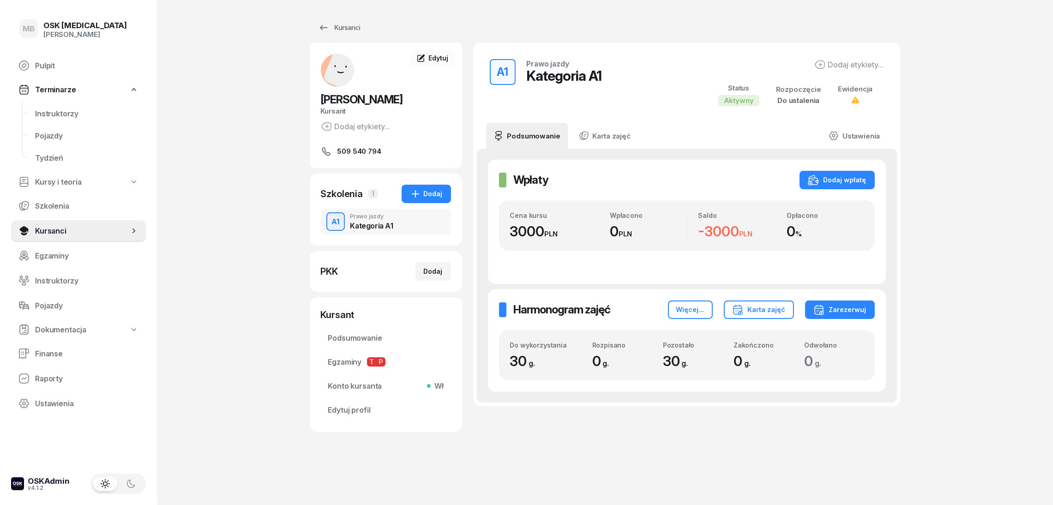
click at [66, 33] on div "[PERSON_NAME]" at bounding box center [85, 34] width 84 height 8
click at [194, 102] on div "MB OSK [MEDICAL_DATA] [PERSON_NAME] Pulpit Terminarze Instruktorzy Pojazdy Tydz…" at bounding box center [526, 252] width 1053 height 505
click at [57, 232] on span "Kursanci" at bounding box center [82, 231] width 94 height 9
